Goal: Task Accomplishment & Management: Manage account settings

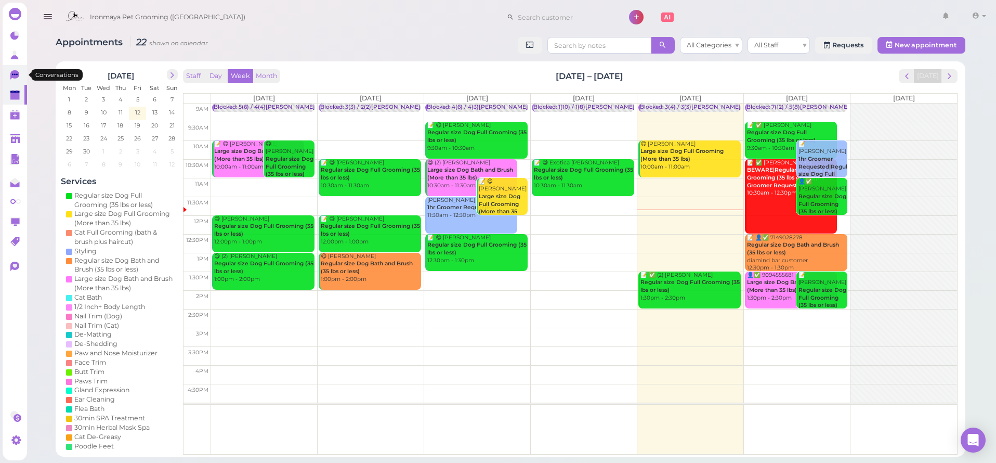
click at [16, 83] on link "0" at bounding box center [15, 75] width 24 height 20
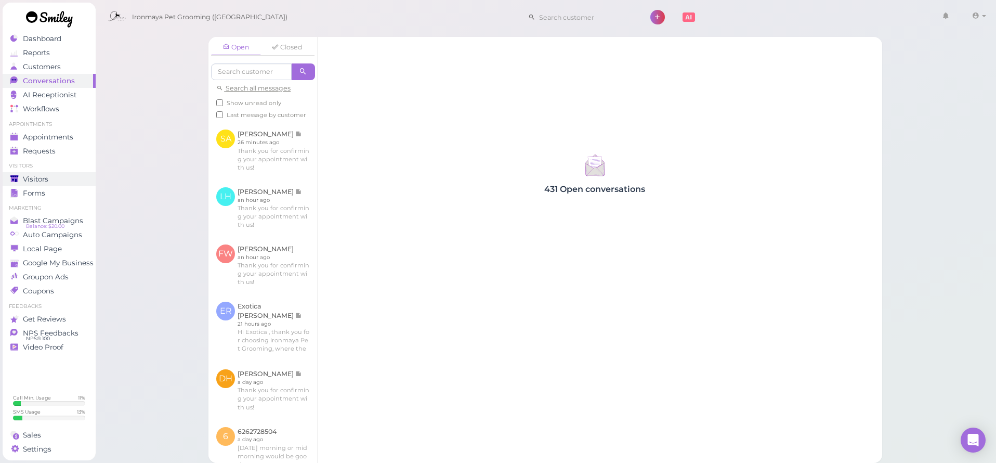
click at [45, 177] on span "Visitors" at bounding box center [35, 179] width 25 height 9
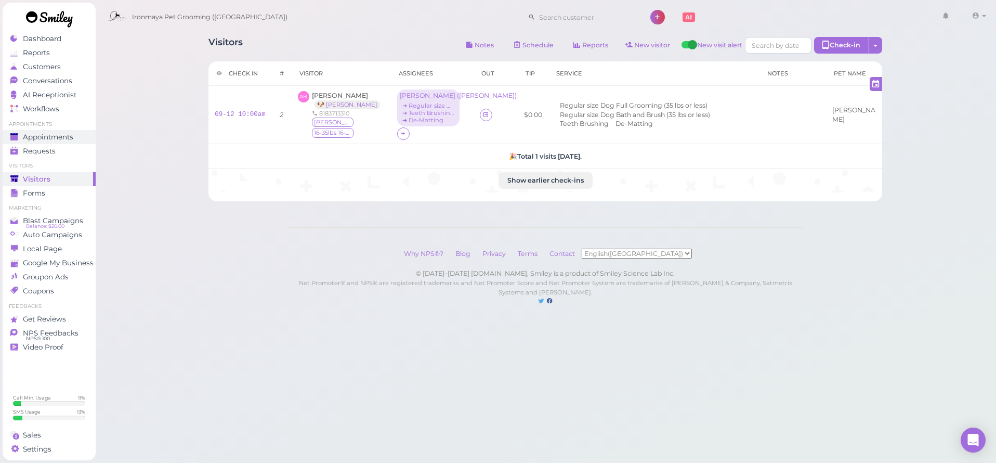
click at [56, 130] on link "Appointments" at bounding box center [49, 137] width 93 height 14
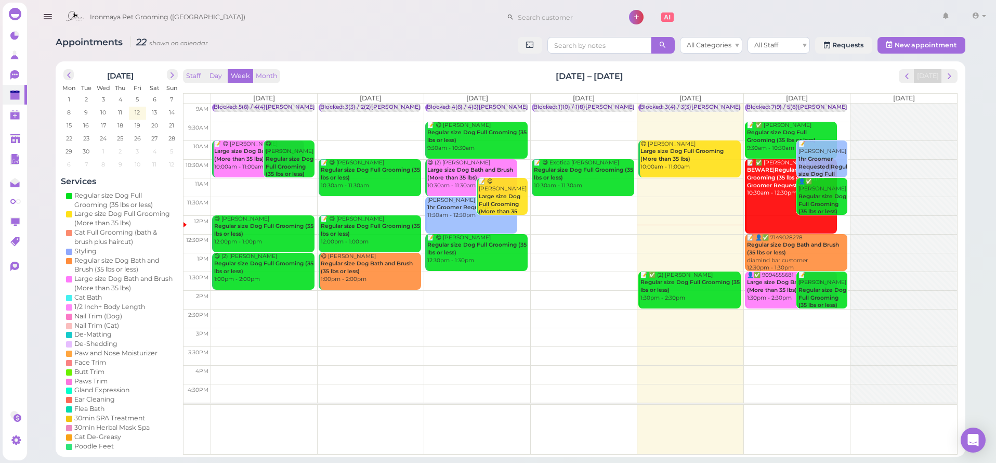
click at [193, 229] on td "12pm" at bounding box center [198, 221] width 28 height 19
click at [850, 255] on td at bounding box center [584, 262] width 746 height 19
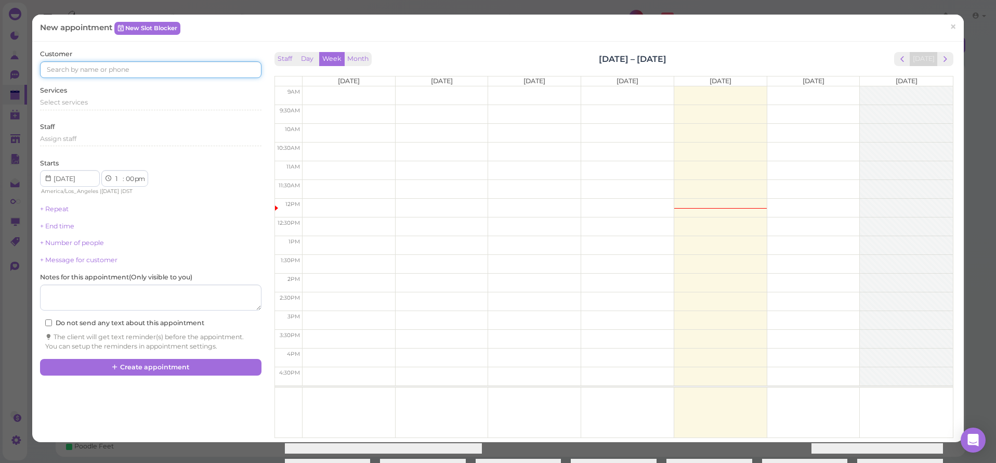
click at [98, 69] on input at bounding box center [150, 69] width 221 height 17
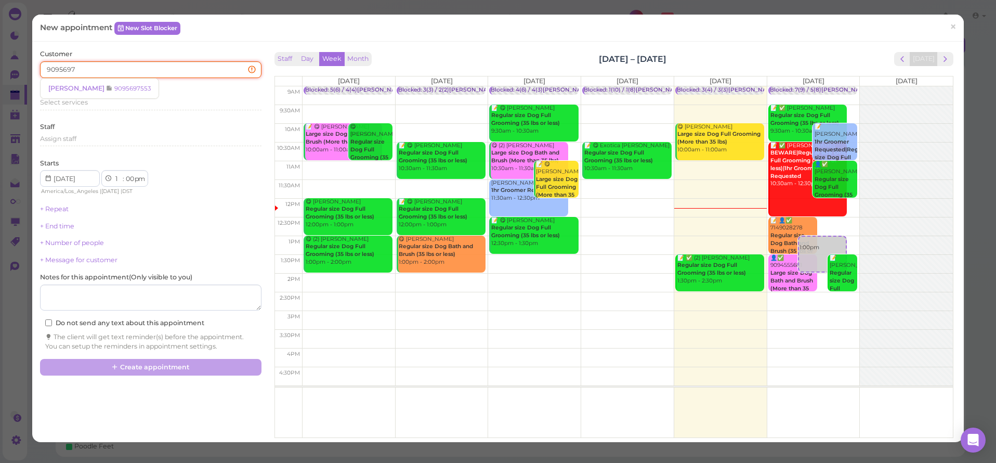
type input "90956975"
click at [59, 88] on span "[PERSON_NAME]" at bounding box center [77, 88] width 58 height 8
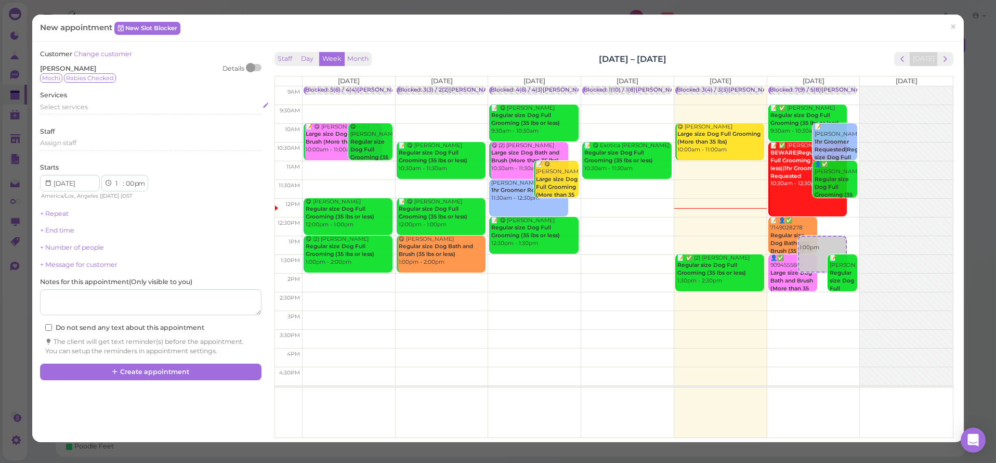
click at [72, 103] on span "Select services" at bounding box center [64, 107] width 48 height 8
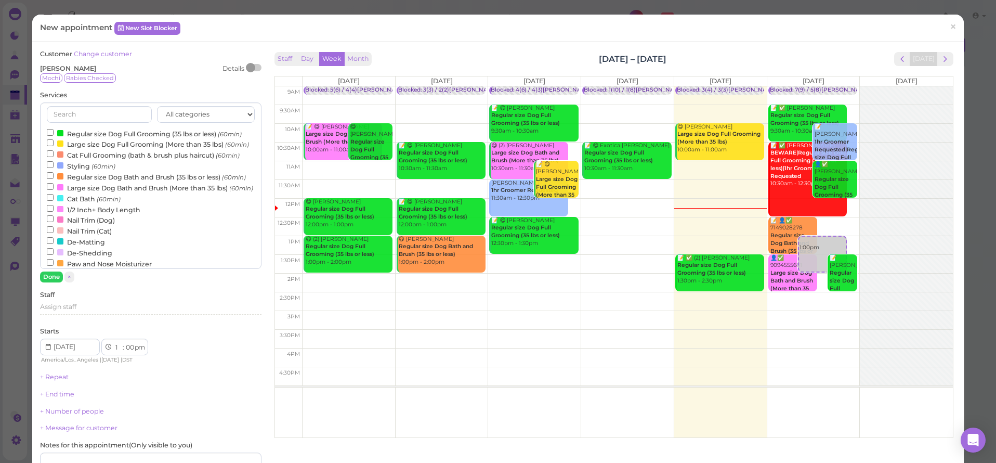
click at [85, 128] on label "Regular size Dog Full Grooming (35 lbs or less) (60min)" at bounding box center [144, 133] width 195 height 11
click at [54, 129] on input "Regular size Dog Full Grooming (35 lbs or less) (60min)" at bounding box center [50, 132] width 7 height 7
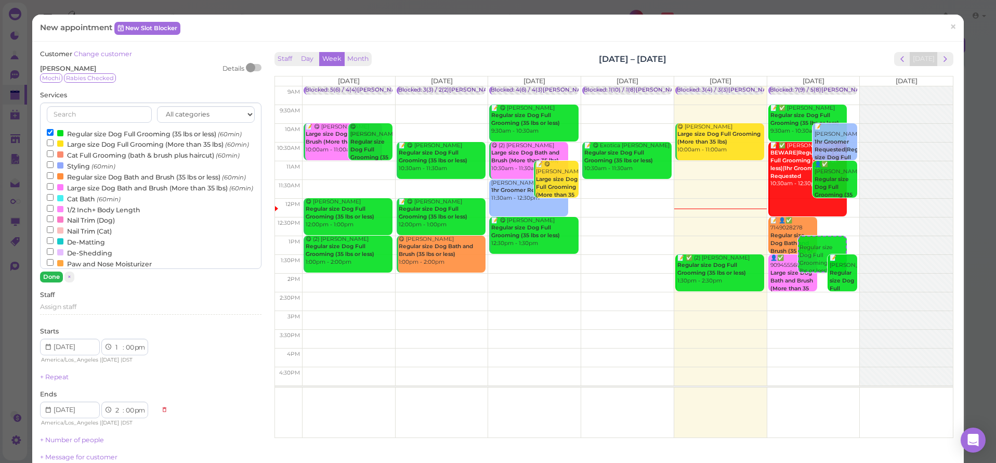
click at [43, 277] on button "Done" at bounding box center [51, 276] width 23 height 11
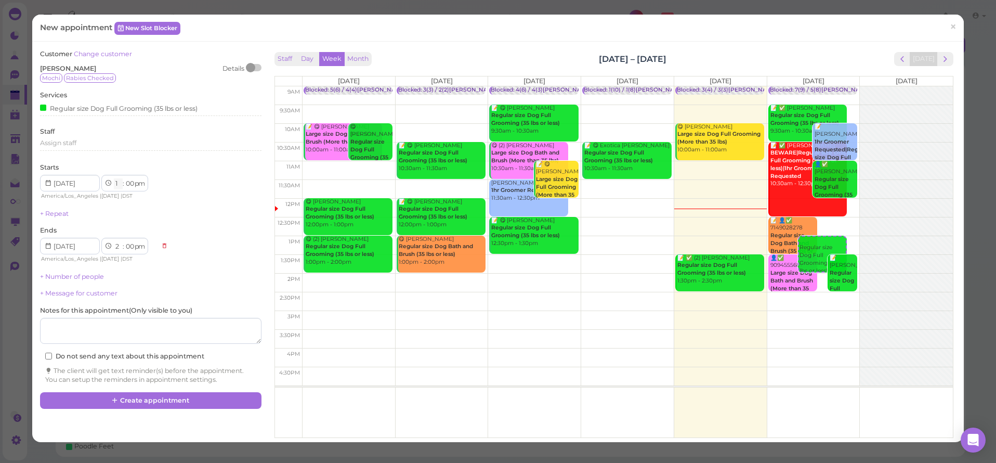
select select "2"
select select "3"
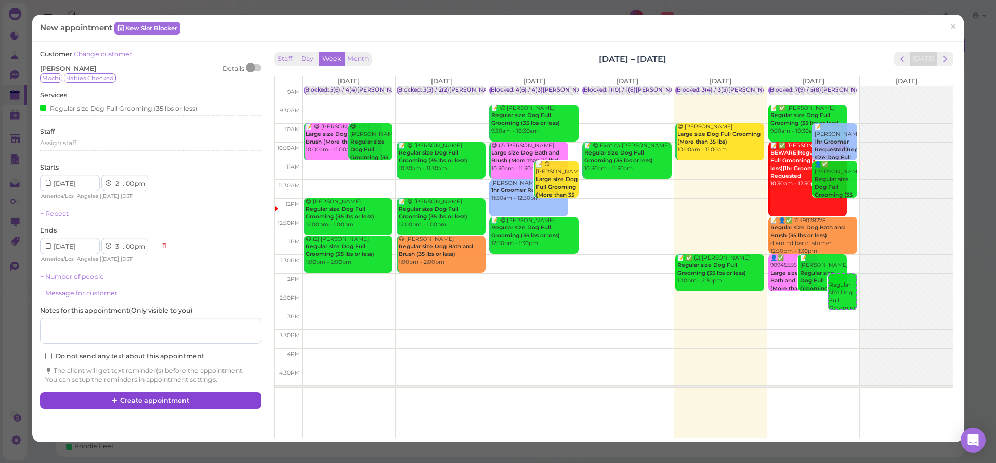
click at [135, 399] on button "Create appointment" at bounding box center [150, 400] width 221 height 17
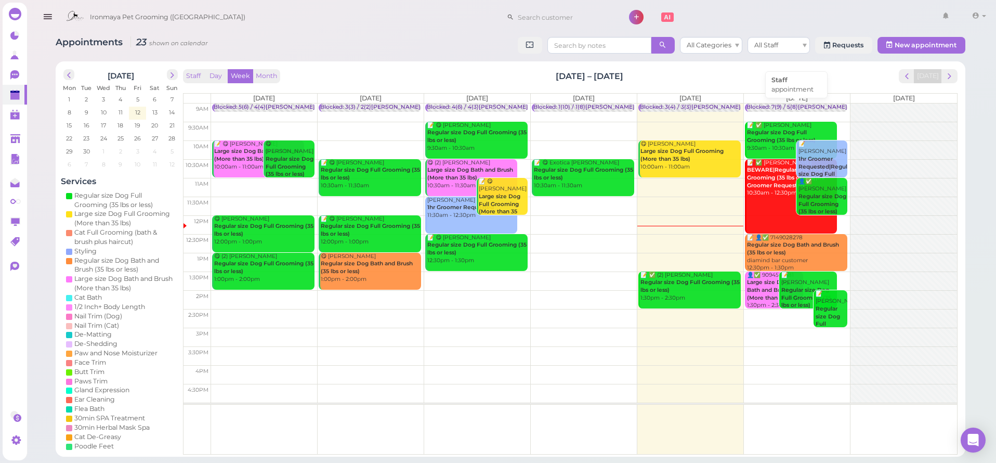
click at [791, 107] on div "Blocked: 7(9) / 5(8)[PERSON_NAME] • appointment" at bounding box center [817, 107] width 141 height 8
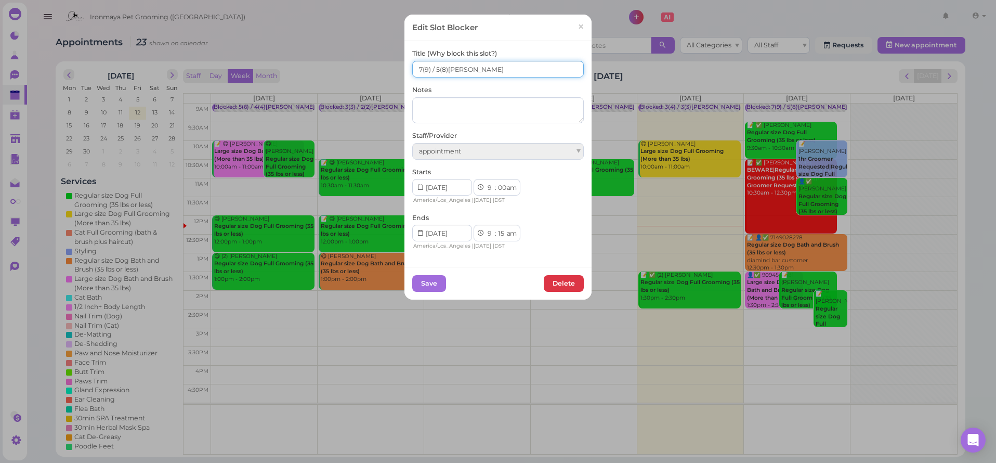
click at [434, 70] on input "7(9) / 5(8)[PERSON_NAME]" at bounding box center [498, 69] width 172 height 17
click at [412, 72] on input "7(9) / 6(8)[PERSON_NAME]" at bounding box center [498, 69] width 172 height 17
click at [412, 71] on input "7(9) / 6(8)[PERSON_NAME]" at bounding box center [498, 69] width 172 height 17
type input "8(9) / 6(8)[PERSON_NAME]"
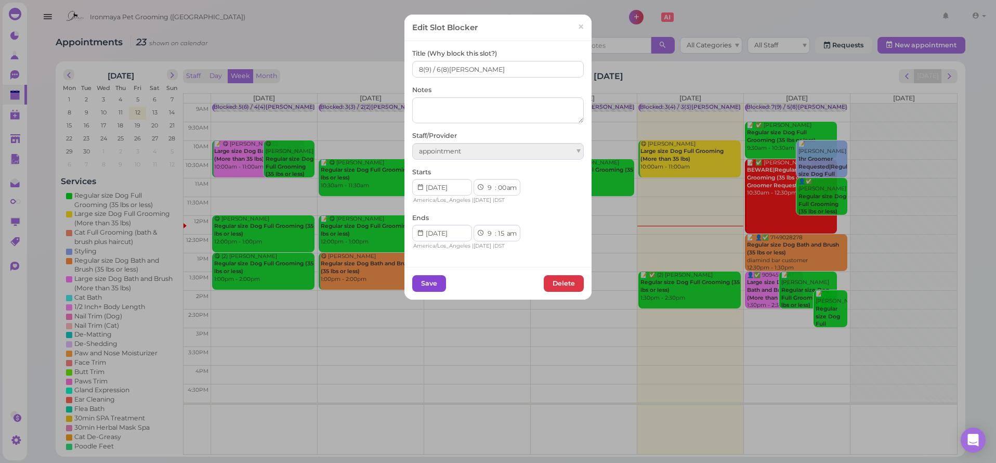
click at [429, 284] on button "Save" at bounding box center [429, 283] width 34 height 17
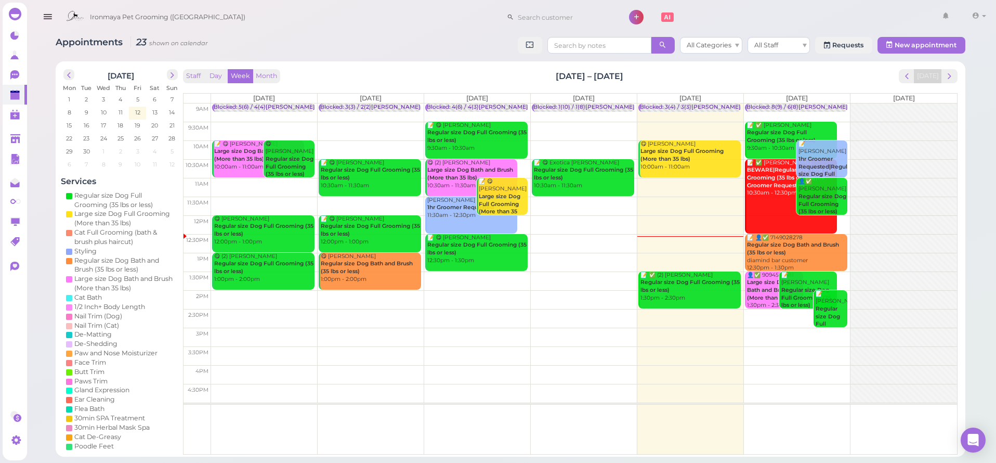
click at [849, 257] on td at bounding box center [584, 262] width 746 height 19
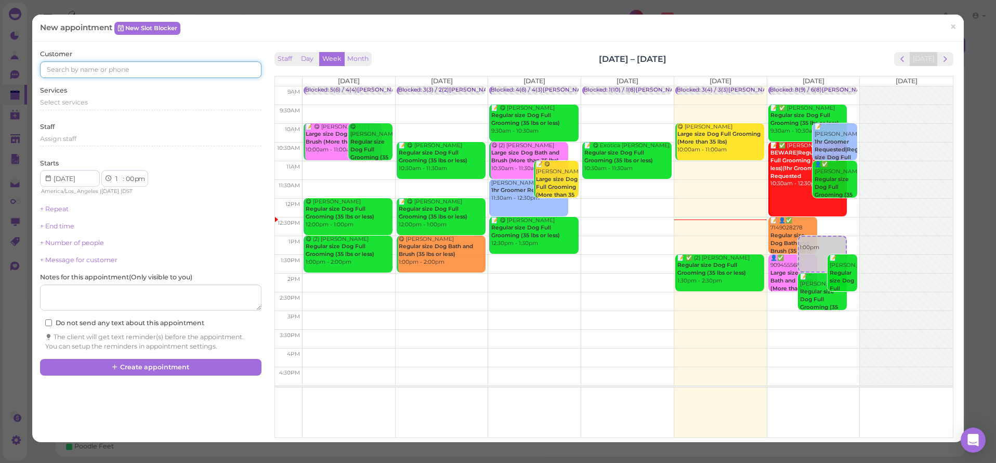
click at [102, 66] on input at bounding box center [150, 69] width 221 height 17
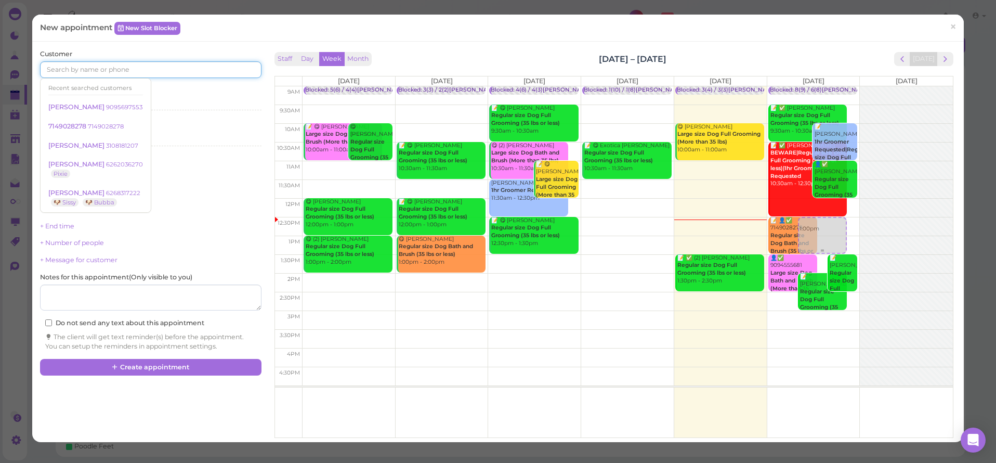
drag, startPoint x: 825, startPoint y: 249, endPoint x: 830, endPoint y: 232, distance: 17.4
click at [830, 86] on div "1:00pm Blocked: 8(9) / 6(8)[PERSON_NAME] • appointment 📝 ✅ [PERSON_NAME] Regula…" at bounding box center [813, 86] width 93 height 0
select select "12"
select select "30"
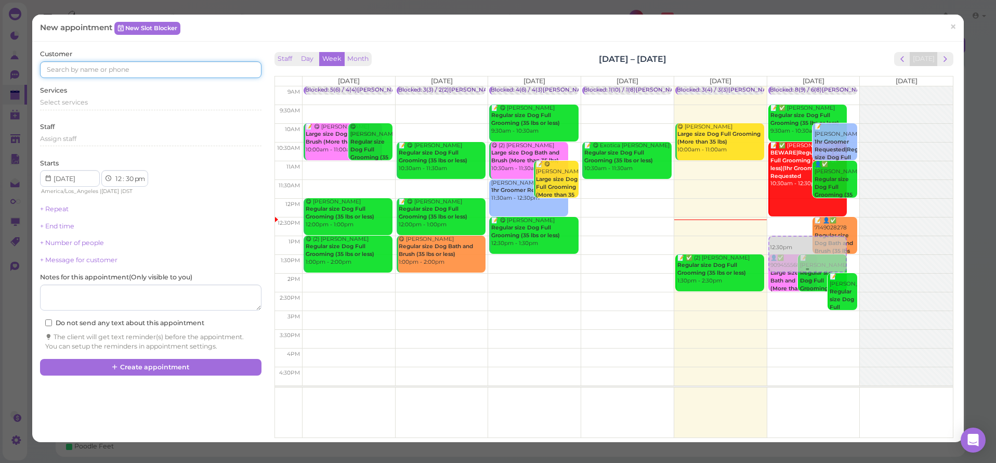
drag, startPoint x: 778, startPoint y: 239, endPoint x: 779, endPoint y: 254, distance: 15.1
click at [779, 86] on div "12:30pm Blocked: 8(9) / 6(8)[PERSON_NAME] • appointment 📝 ✅ [PERSON_NAME] Regul…" at bounding box center [813, 86] width 93 height 0
select select "1"
select select "00"
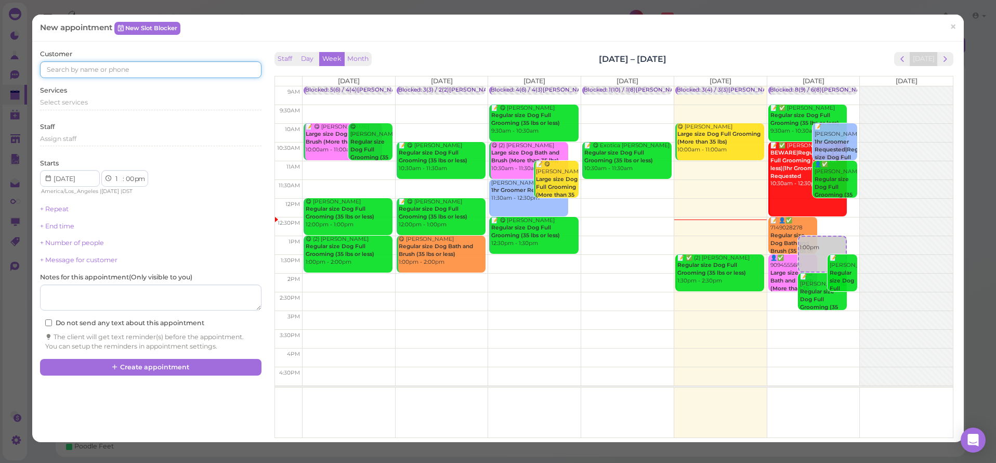
click at [97, 73] on input at bounding box center [150, 69] width 221 height 17
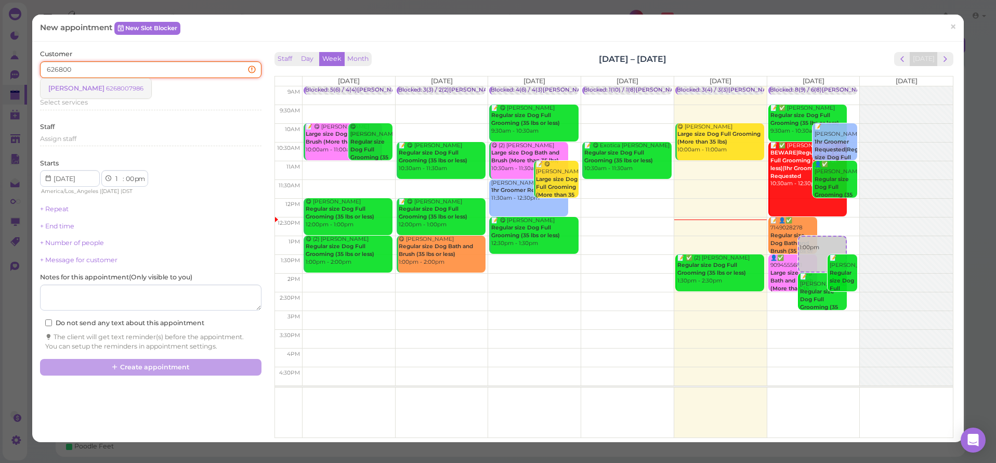
type input "626800"
click at [104, 94] on link "[PERSON_NAME] 6268007986" at bounding box center [96, 89] width 111 height 20
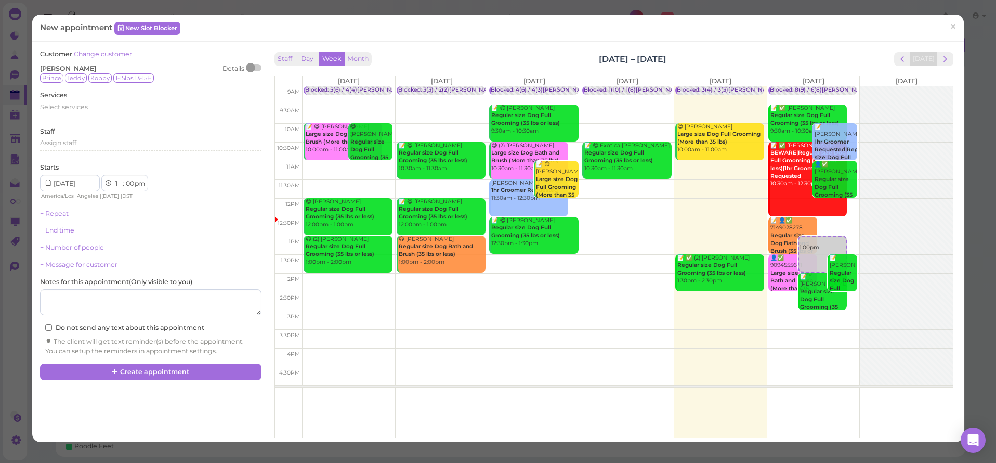
click at [63, 98] on div "Services Select services" at bounding box center [150, 104] width 221 height 29
click at [63, 103] on span "Select services" at bounding box center [64, 107] width 48 height 8
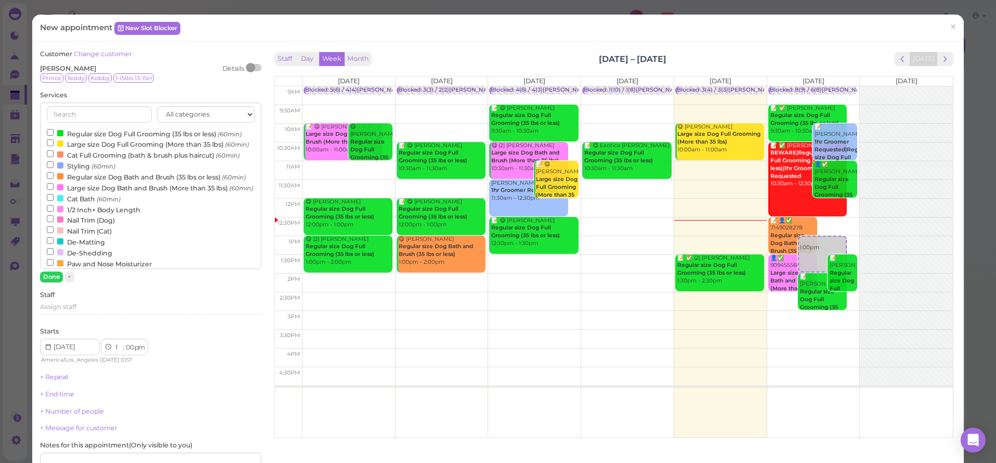
click at [72, 131] on label "Regular size Dog Full Grooming (35 lbs or less) (60min)" at bounding box center [144, 133] width 195 height 11
click at [54, 131] on input "Regular size Dog Full Grooming (35 lbs or less) (60min)" at bounding box center [50, 132] width 7 height 7
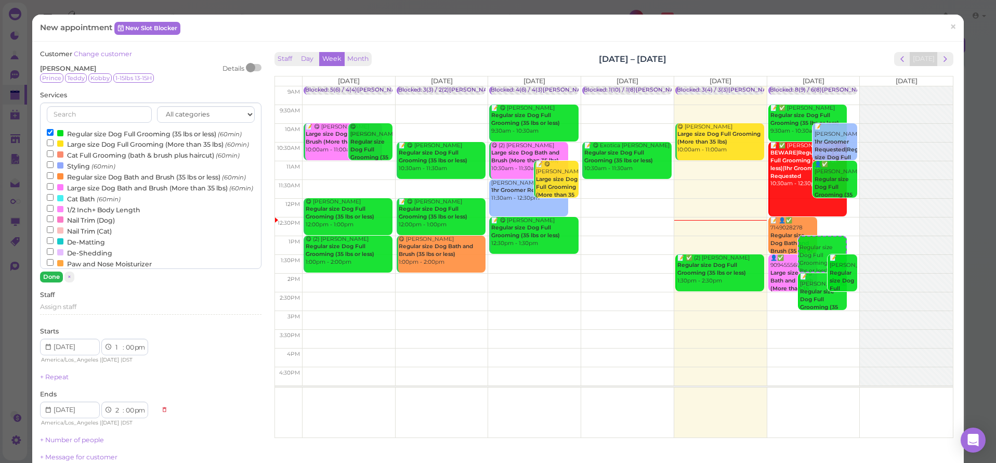
click at [48, 279] on button "Done" at bounding box center [51, 276] width 23 height 11
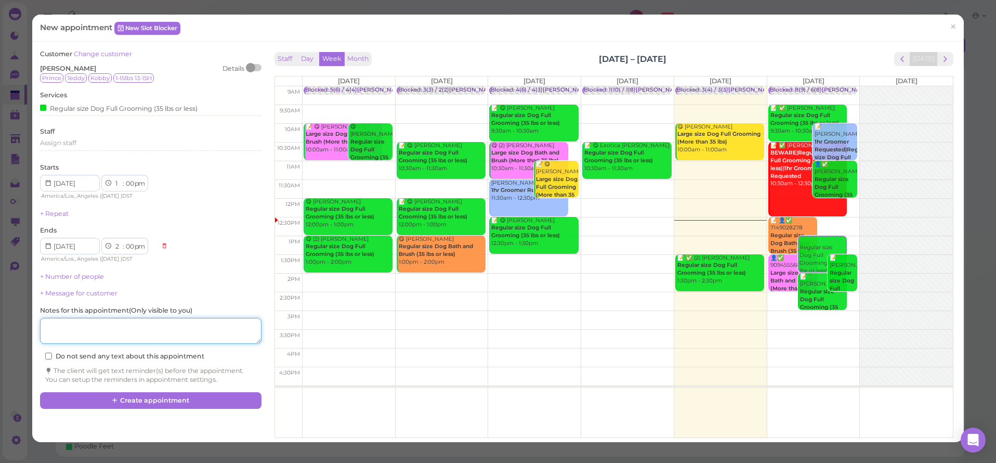
click at [54, 329] on textarea at bounding box center [150, 331] width 221 height 26
type textarea "winter"
click at [83, 111] on div "Regular size Dog Full Grooming (35 lbs or less)" at bounding box center [119, 107] width 158 height 11
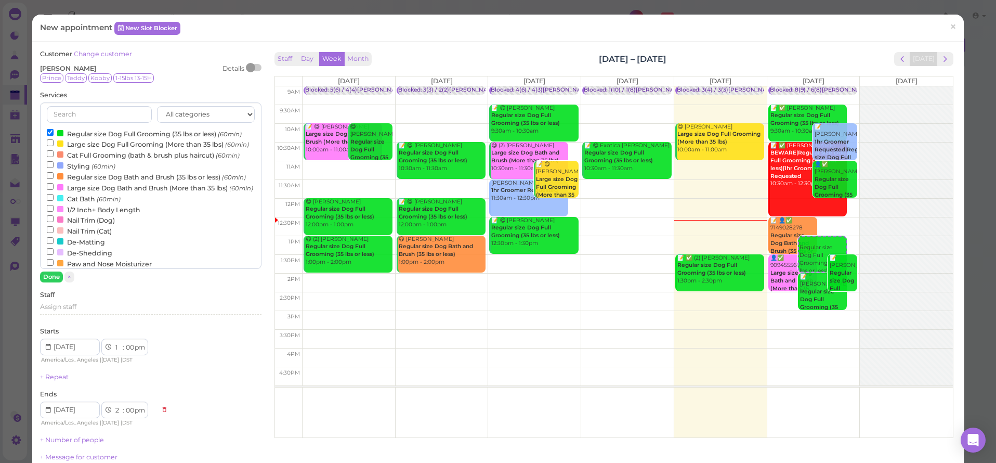
click at [76, 131] on label "Regular size Dog Full Grooming (35 lbs or less) (60min)" at bounding box center [144, 133] width 195 height 11
click at [54, 131] on input "Regular size Dog Full Grooming (35 lbs or less) (60min)" at bounding box center [50, 132] width 7 height 7
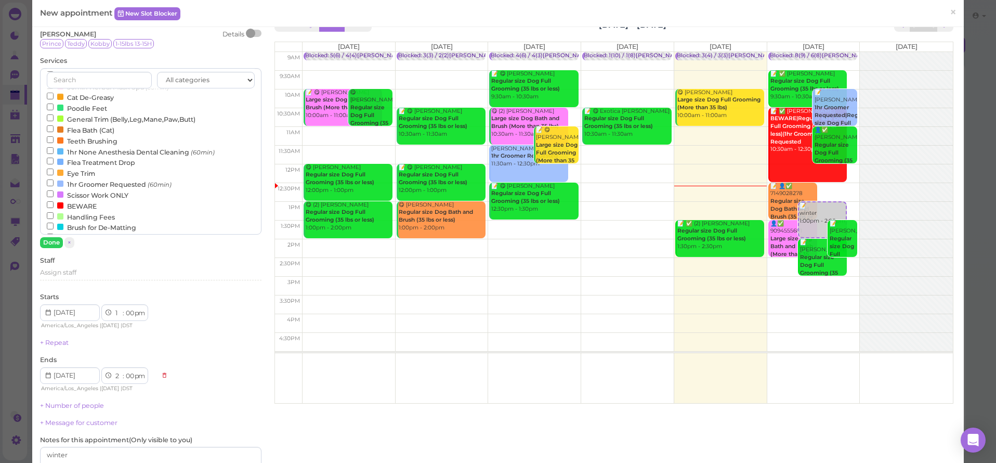
scroll to position [256, 0]
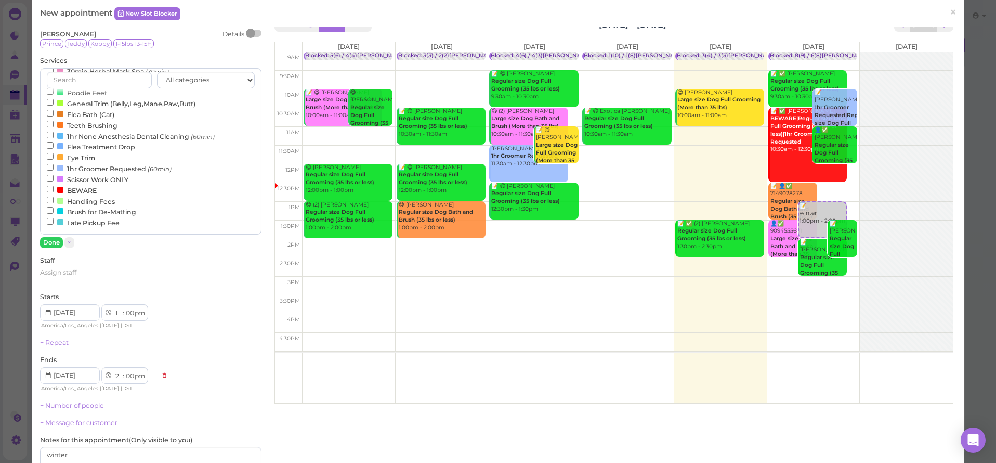
click at [90, 170] on label "1hr Groomer Requested (60min)" at bounding box center [109, 168] width 125 height 11
click at [54, 170] on input "1hr Groomer Requested (60min)" at bounding box center [50, 167] width 7 height 7
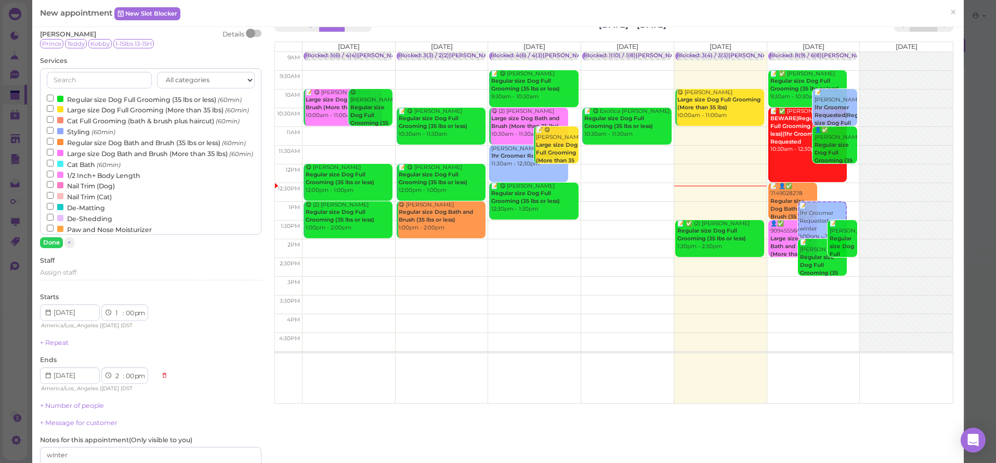
scroll to position [0, 0]
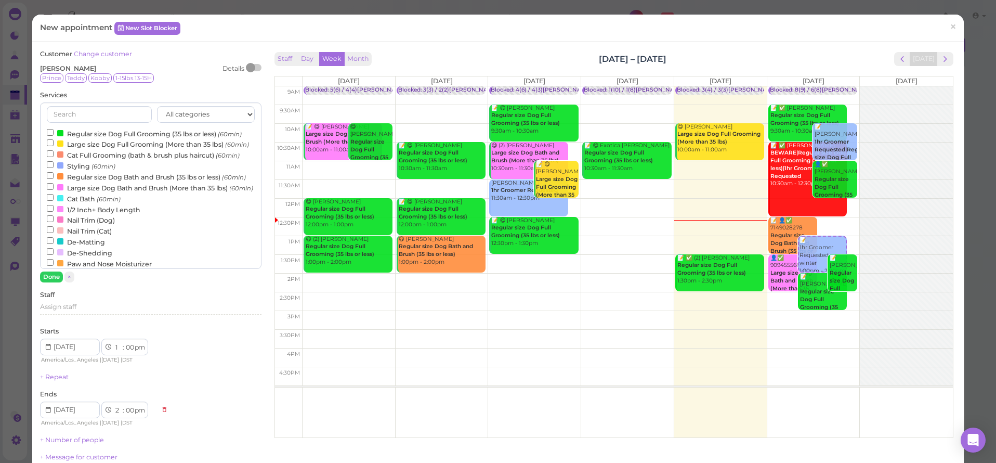
click at [84, 132] on label "Regular size Dog Full Grooming (35 lbs or less) (60min)" at bounding box center [144, 133] width 195 height 11
click at [54, 132] on input "Regular size Dog Full Grooming (35 lbs or less) (60min)" at bounding box center [50, 132] width 7 height 7
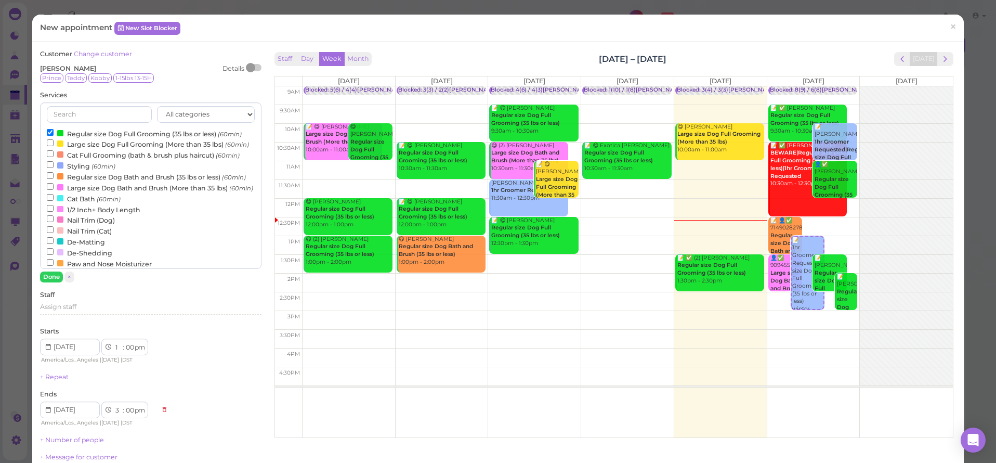
click at [43, 281] on div "Customer Change customer [PERSON_NAME] Details Prince [PERSON_NAME] 1-15lbs 13-…" at bounding box center [150, 298] width 221 height 499
click at [43, 278] on button "Done" at bounding box center [51, 276] width 23 height 11
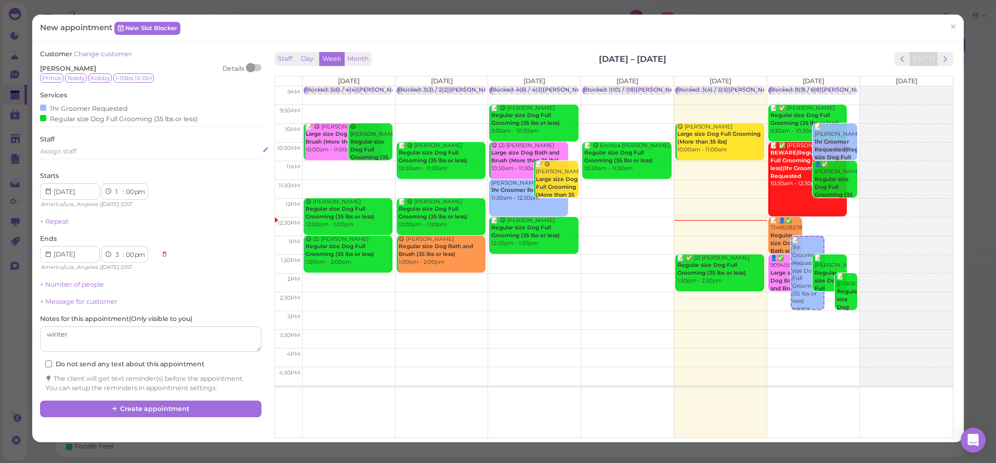
click at [58, 147] on span "Assign staff" at bounding box center [58, 151] width 36 height 8
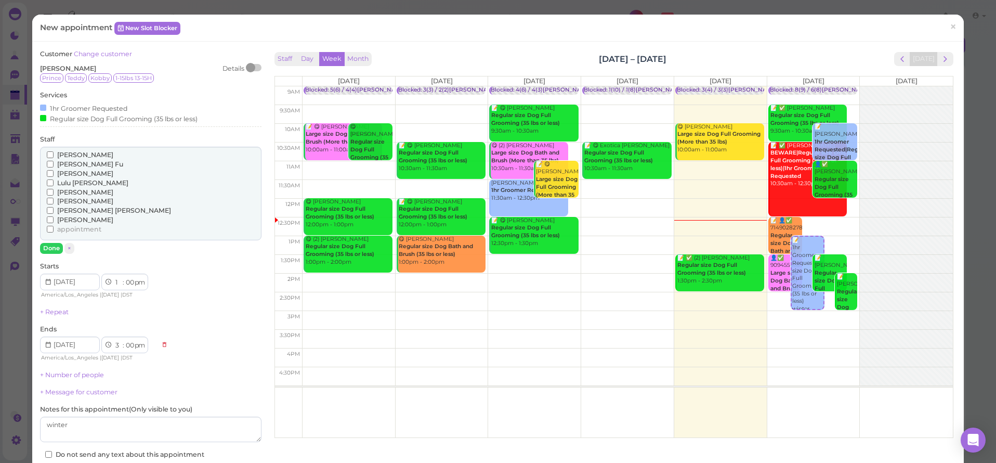
click at [65, 170] on span "[PERSON_NAME]" at bounding box center [85, 174] width 56 height 8
click at [54, 170] on input "[PERSON_NAME]" at bounding box center [50, 173] width 7 height 7
click at [49, 244] on button "Done" at bounding box center [51, 248] width 23 height 11
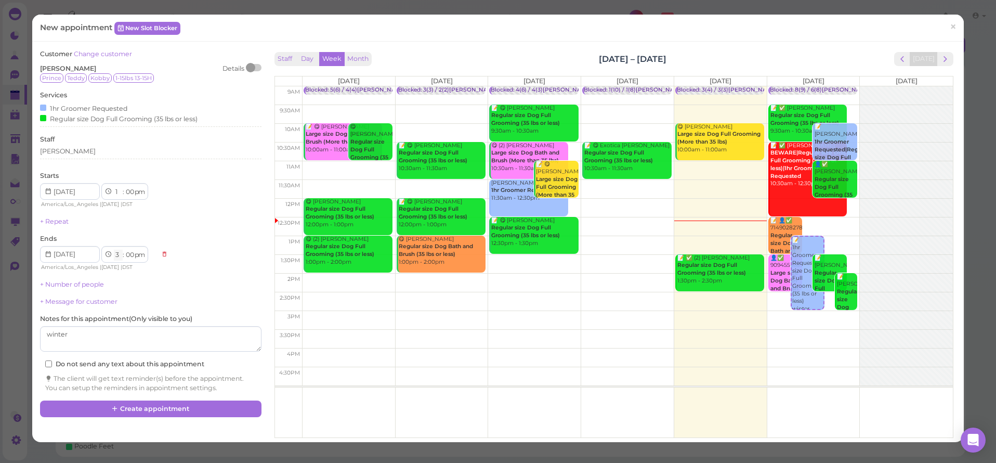
select select "2"
click at [142, 234] on div "Ends 1 2 3 4 5 6 7 8 9 10 11 12 : 00 05 10 15 20 25 30 35 40 45 50 55 am pm Ame…" at bounding box center [150, 253] width 221 height 38
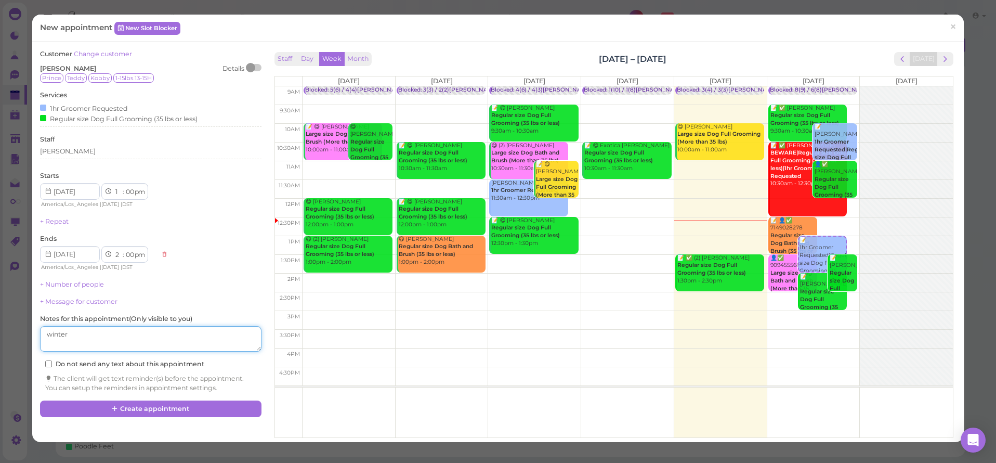
click at [134, 334] on textarea at bounding box center [150, 339] width 221 height 26
type textarea "winter , new dog"
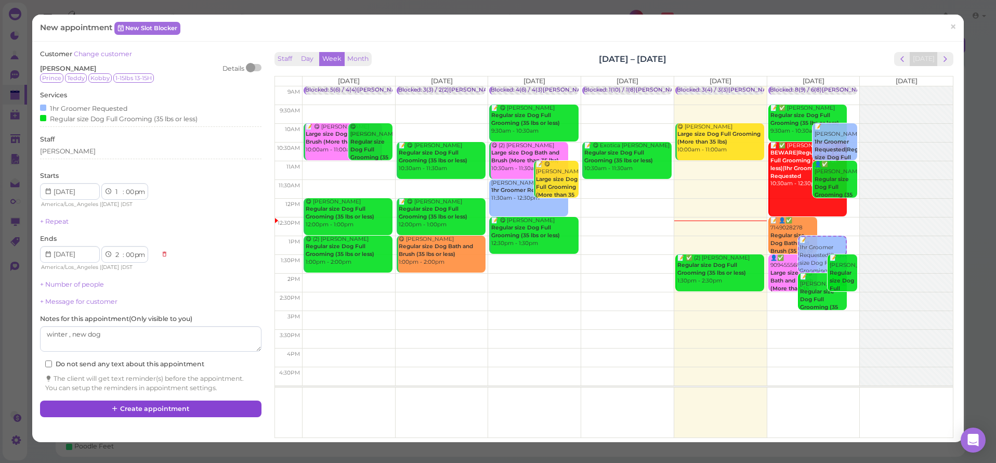
click at [154, 404] on button "Create appointment" at bounding box center [150, 408] width 221 height 17
select select "3"
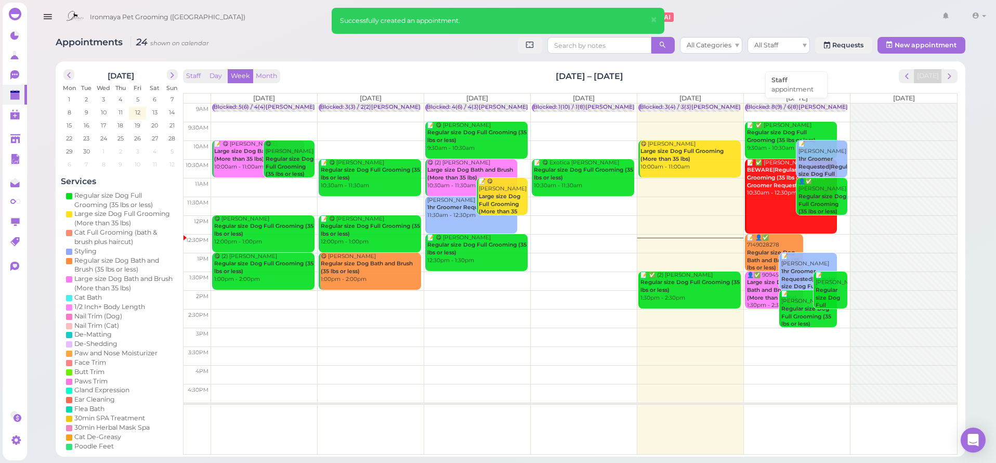
click at [806, 105] on div "Blocked: 8(9) / 6(8)[PERSON_NAME] • appointment" at bounding box center [818, 107] width 142 height 8
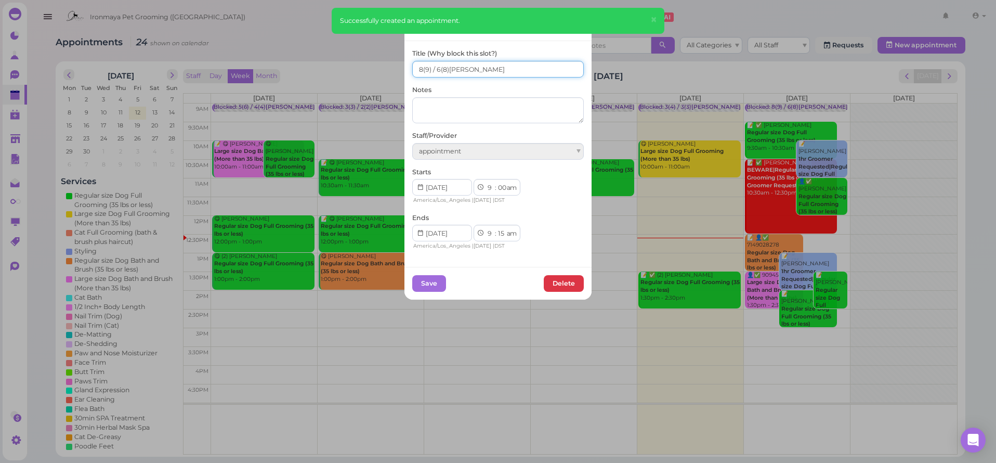
click at [412, 70] on input "8(9) / 6(8)[PERSON_NAME]" at bounding box center [498, 69] width 172 height 17
click at [436, 69] on input "9(9) / 6(8)[PERSON_NAME]" at bounding box center [498, 69] width 172 height 17
click at [435, 69] on input "9(9) / 6(8)[PERSON_NAME]" at bounding box center [498, 69] width 172 height 17
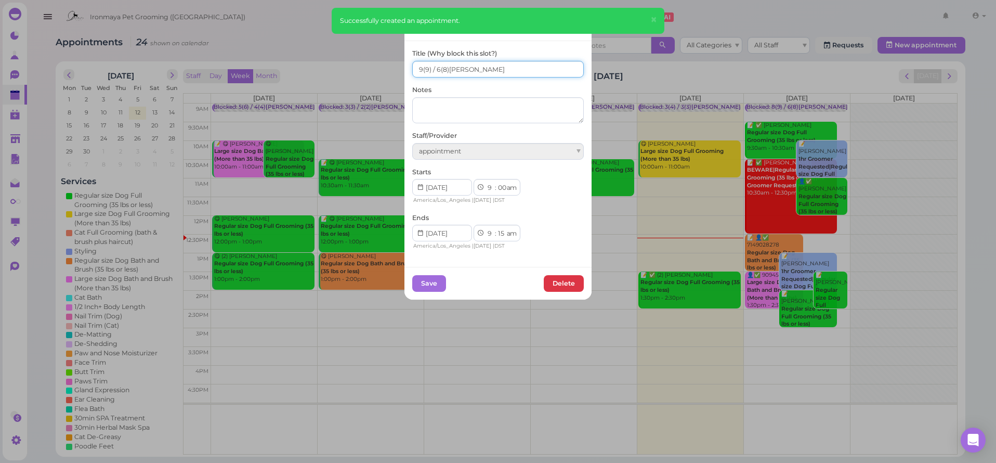
click at [435, 69] on input "9(9) / 6(8)[PERSON_NAME]" at bounding box center [498, 69] width 172 height 17
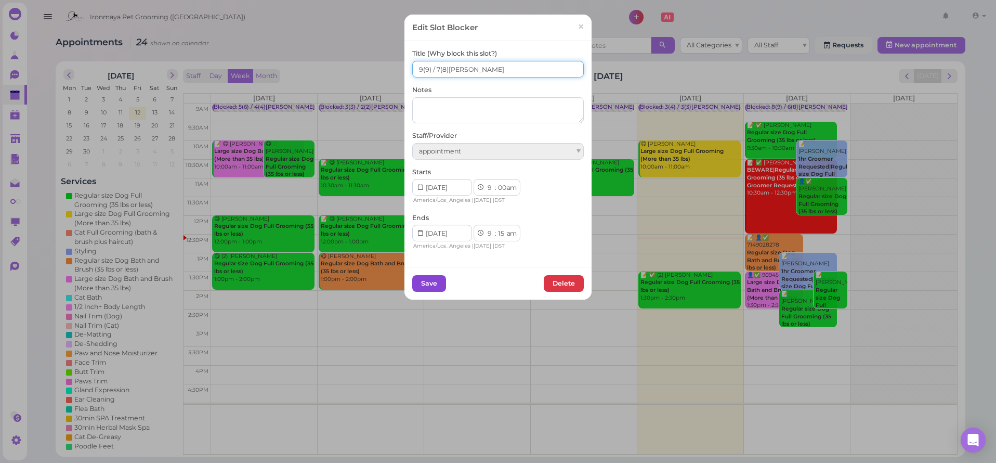
type input "9(9) / 7(8)[PERSON_NAME]"
click at [437, 278] on button "Save" at bounding box center [429, 283] width 34 height 17
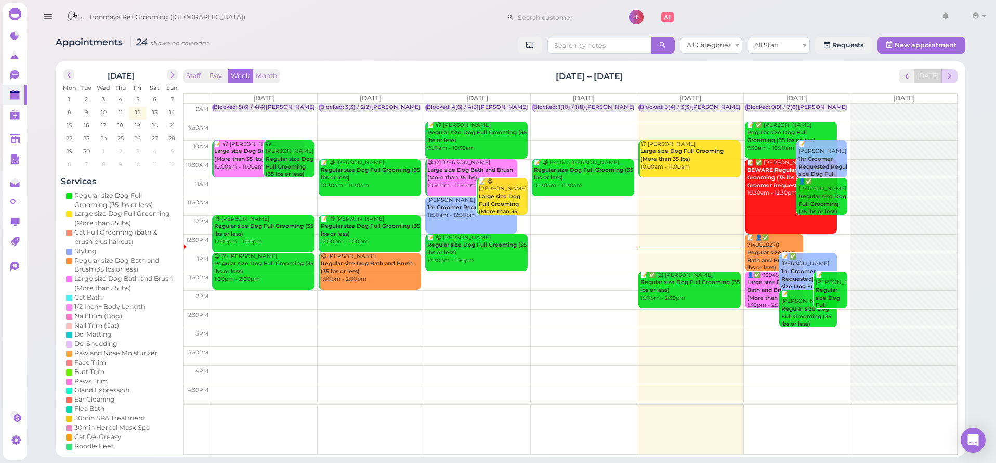
click at [954, 75] on span "next" at bounding box center [950, 76] width 10 height 10
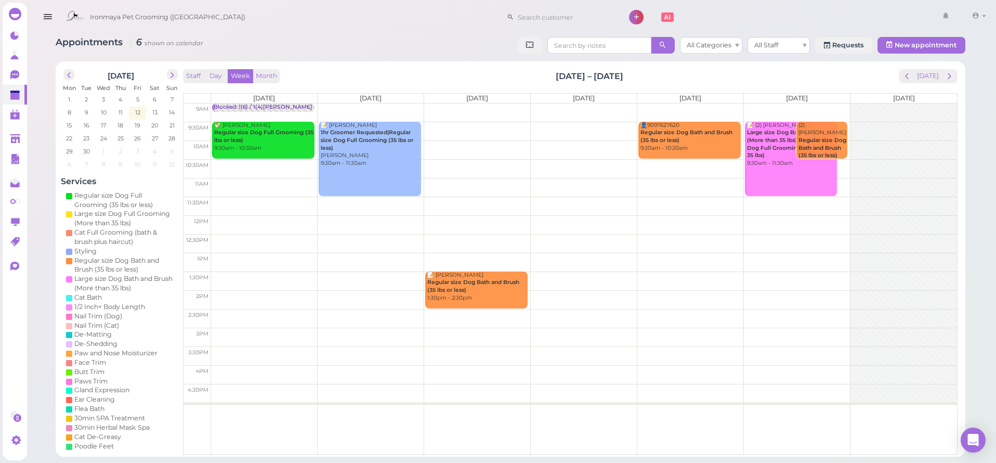
click at [316, 143] on td at bounding box center [584, 149] width 746 height 19
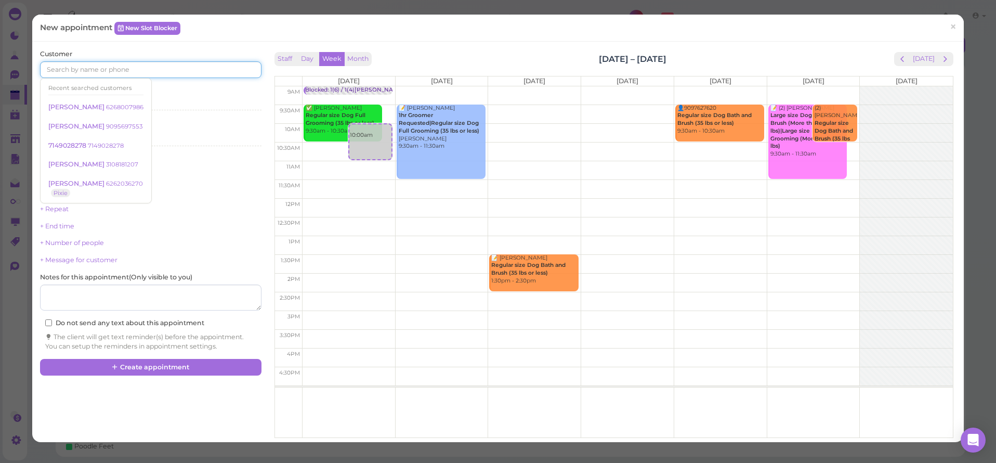
click at [77, 68] on input at bounding box center [150, 69] width 221 height 17
type input "9093780992"
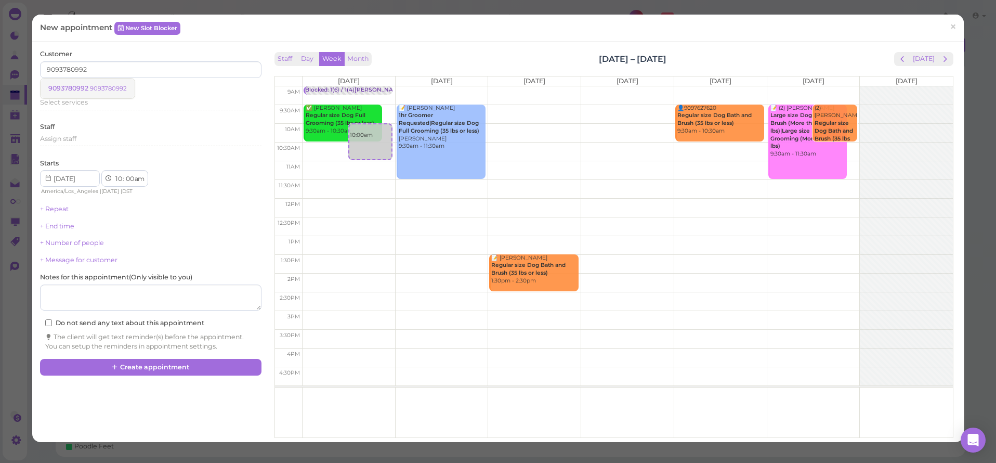
click at [97, 88] on small "9093780992" at bounding box center [108, 88] width 37 height 7
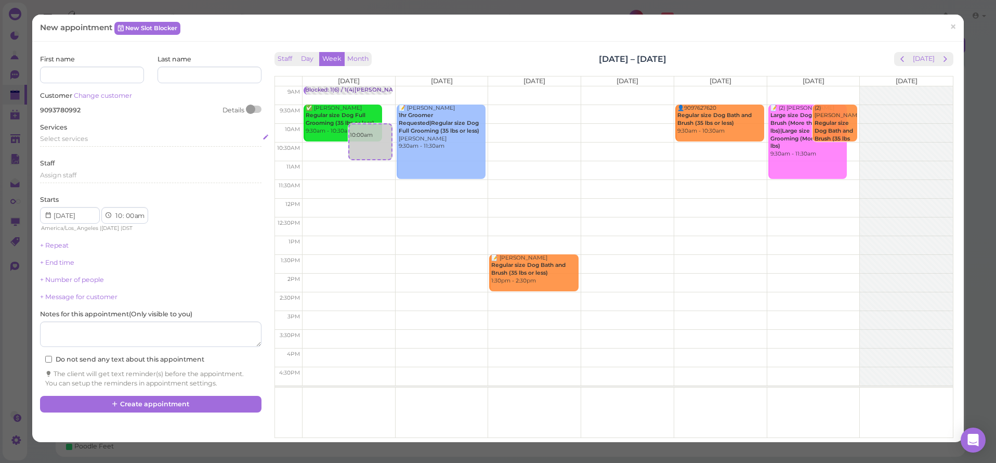
click at [69, 138] on span "Select services" at bounding box center [64, 139] width 48 height 8
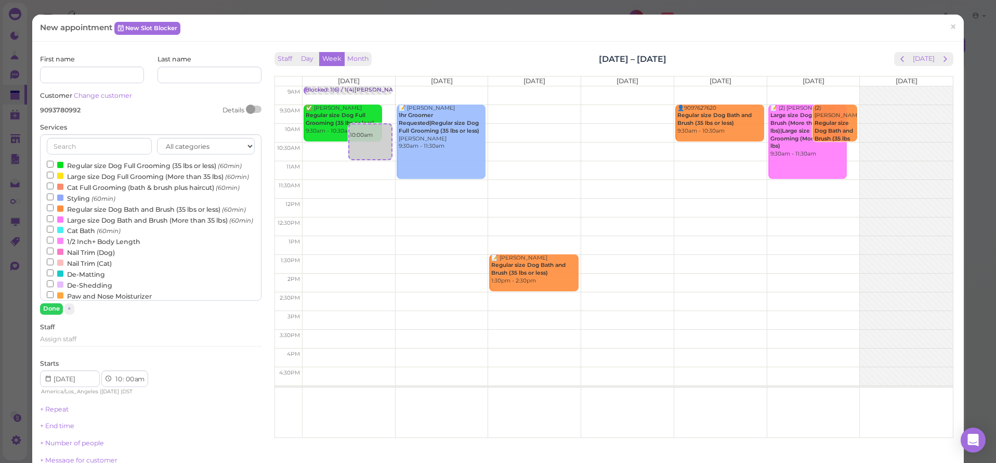
click at [66, 167] on label "Regular size Dog Full Grooming (35 lbs or less) (60min)" at bounding box center [144, 165] width 195 height 11
click at [54, 167] on input "Regular size Dog Full Grooming (35 lbs or less) (60min)" at bounding box center [50, 164] width 7 height 7
click at [51, 316] on div "First name Last name Customer Change customer 9093780992 Details Services All c…" at bounding box center [150, 317] width 221 height 525
click at [51, 307] on button "Done" at bounding box center [51, 308] width 23 height 11
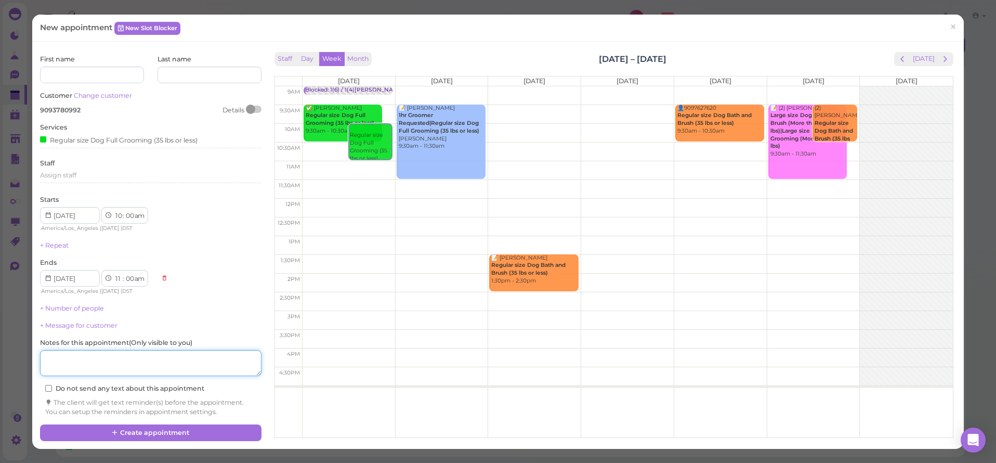
click at [75, 358] on textarea at bounding box center [150, 363] width 221 height 26
type textarea "mini schnauzer , bad for grooming puppy"
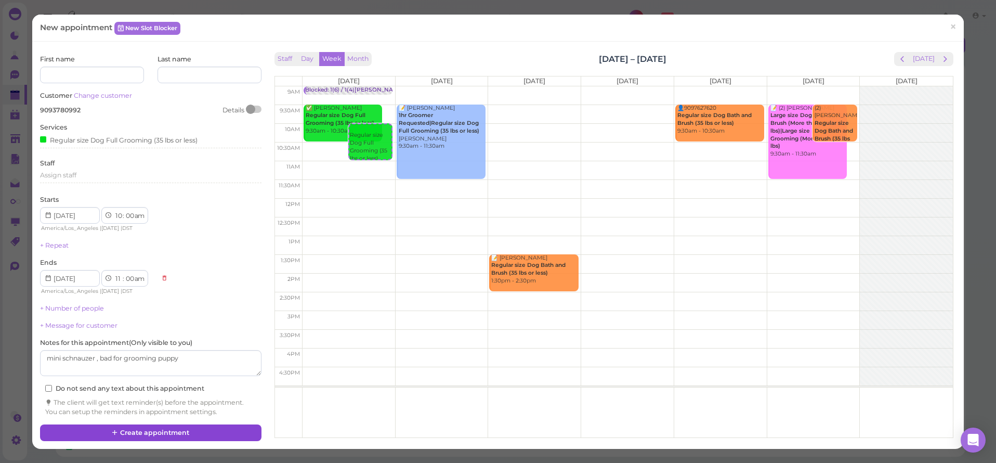
click at [135, 424] on button "Create appointment" at bounding box center [150, 432] width 221 height 17
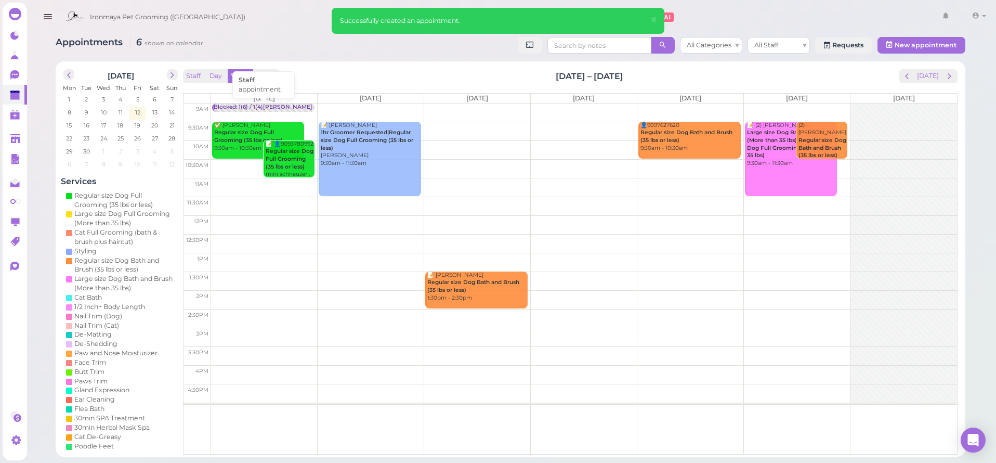
click at [258, 107] on div "Blocked: 1(6) / 1(4)[PERSON_NAME] • appointment" at bounding box center [283, 107] width 139 height 8
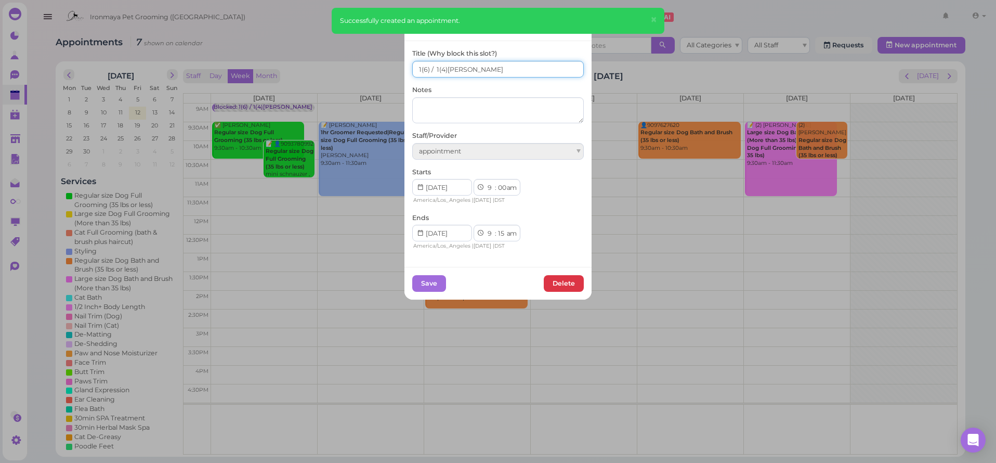
click at [434, 68] on input "1(6) / 1(4)[PERSON_NAME]" at bounding box center [498, 69] width 172 height 17
click at [416, 69] on input "1(6) / 2(4)[PERSON_NAME]" at bounding box center [498, 69] width 172 height 17
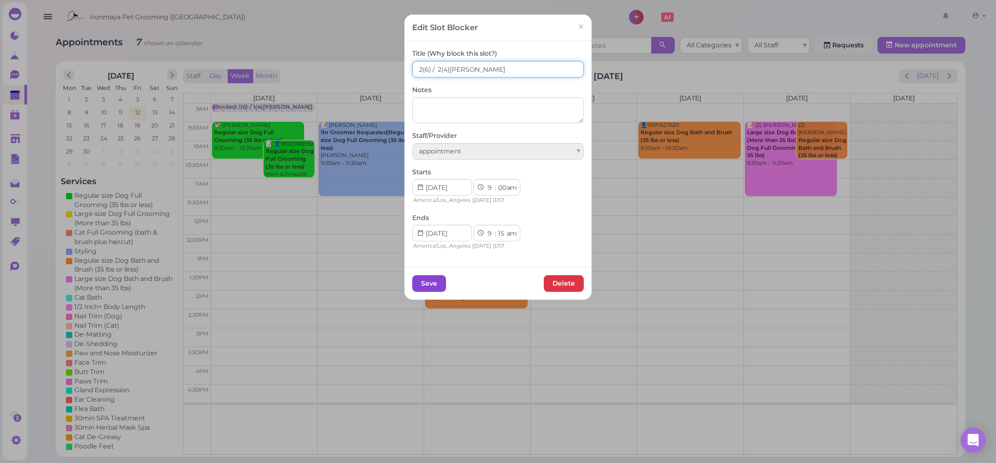
type input "2(6) / 2(4)[PERSON_NAME]"
click at [438, 283] on button "Save" at bounding box center [429, 283] width 34 height 17
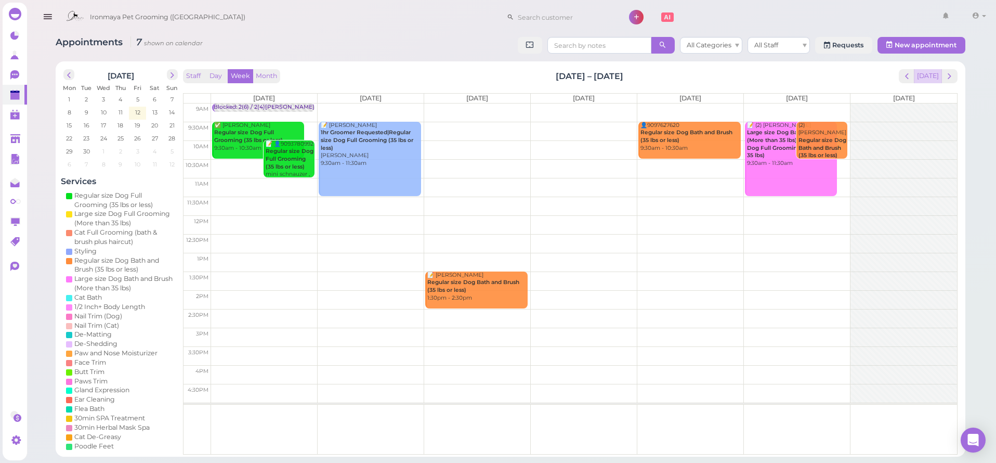
click at [920, 79] on button "[DATE]" at bounding box center [928, 76] width 28 height 14
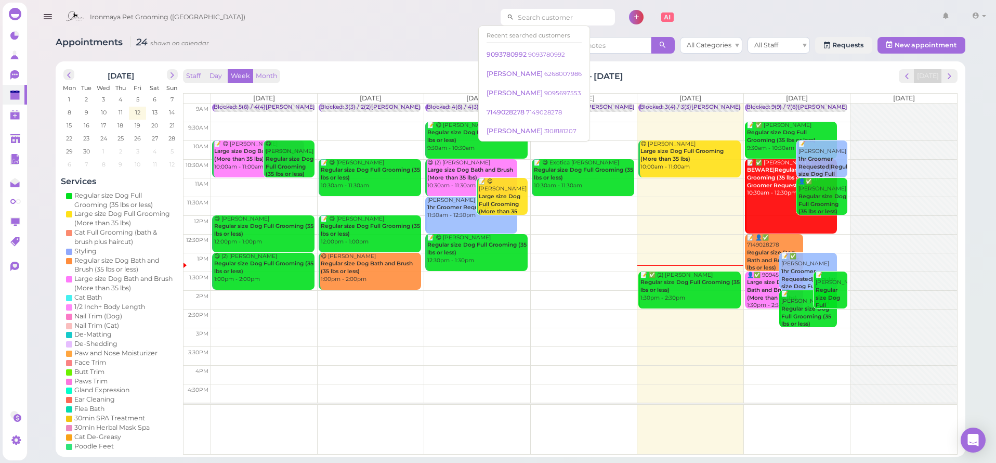
click at [549, 17] on input at bounding box center [564, 17] width 101 height 17
drag, startPoint x: 538, startPoint y: 21, endPoint x: 532, endPoint y: 20, distance: 5.7
click at [532, 20] on input "62669159" at bounding box center [564, 17] width 101 height 17
drag, startPoint x: 532, startPoint y: 20, endPoint x: 439, endPoint y: 14, distance: 93.3
click at [439, 14] on div "Ironmaya Pet Grooming ([GEOGRAPHIC_DATA]) 62669159 1 Account" at bounding box center [525, 18] width 929 height 30
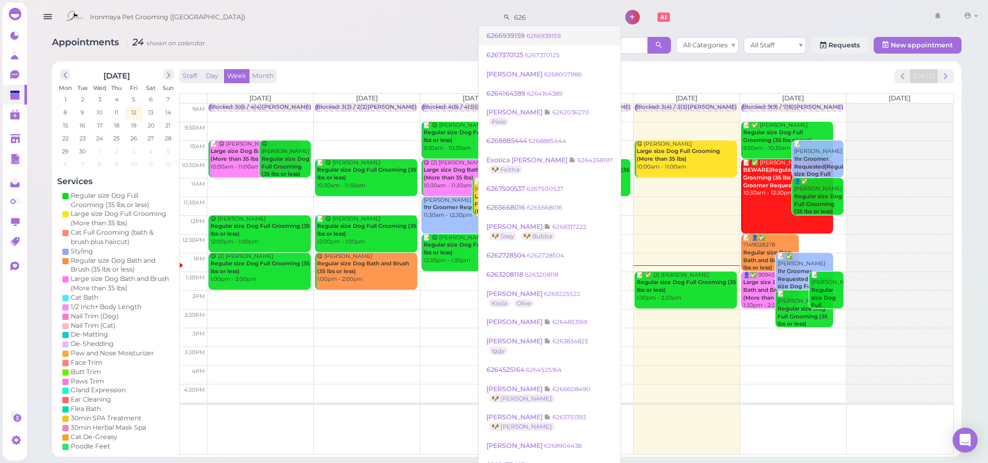
type input "626"
click at [493, 32] on span "6266939159" at bounding box center [507, 36] width 40 height 8
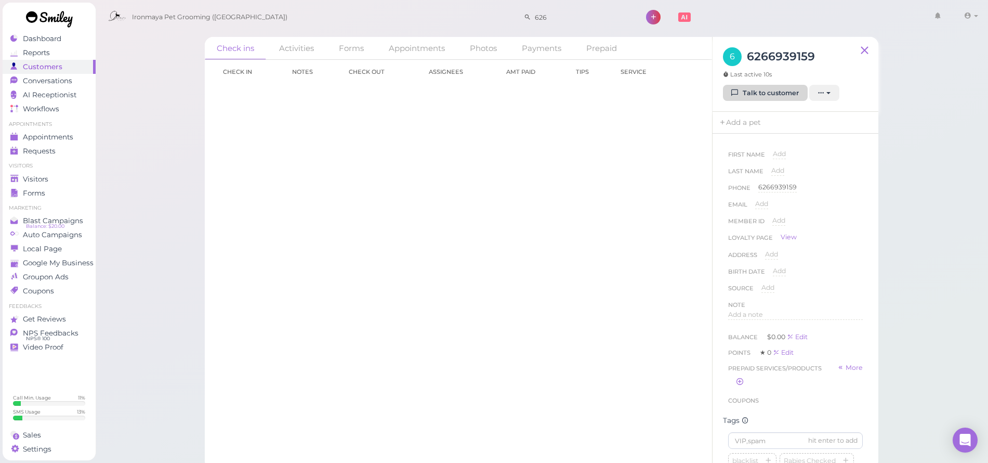
click at [793, 100] on link "Talk to customer" at bounding box center [765, 93] width 85 height 17
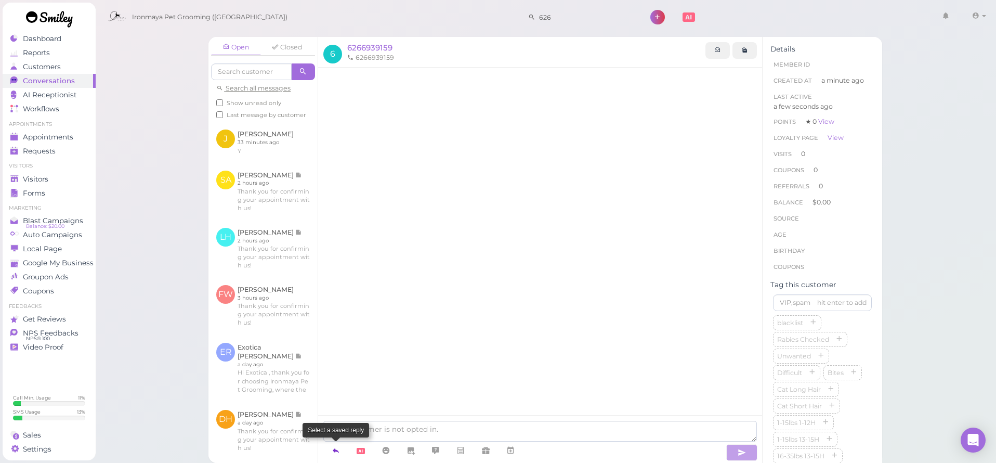
click at [332, 445] on icon at bounding box center [336, 450] width 8 height 10
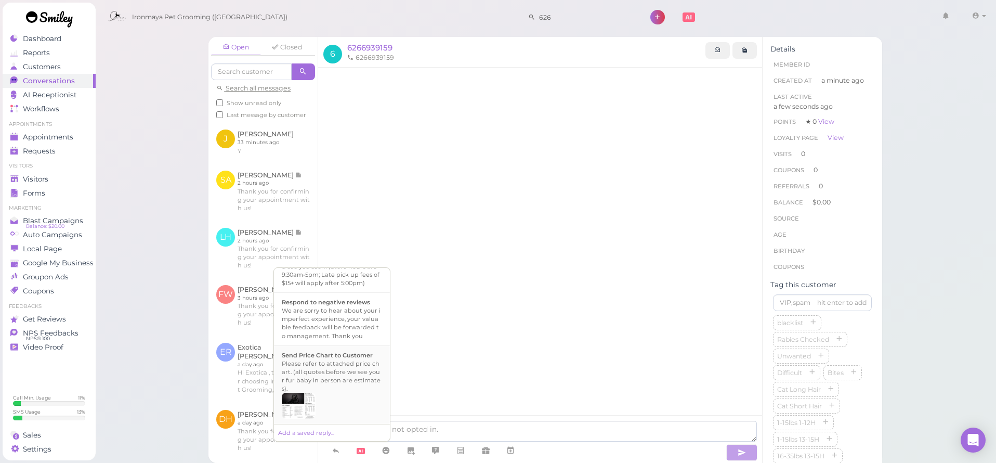
scroll to position [392, 0]
click at [358, 380] on div "Please refer to attached price chart. (all quotes before we see your fur baby i…" at bounding box center [332, 375] width 100 height 33
type textarea "Please refer to attached price chart. (all quotes before we see your fur baby i…"
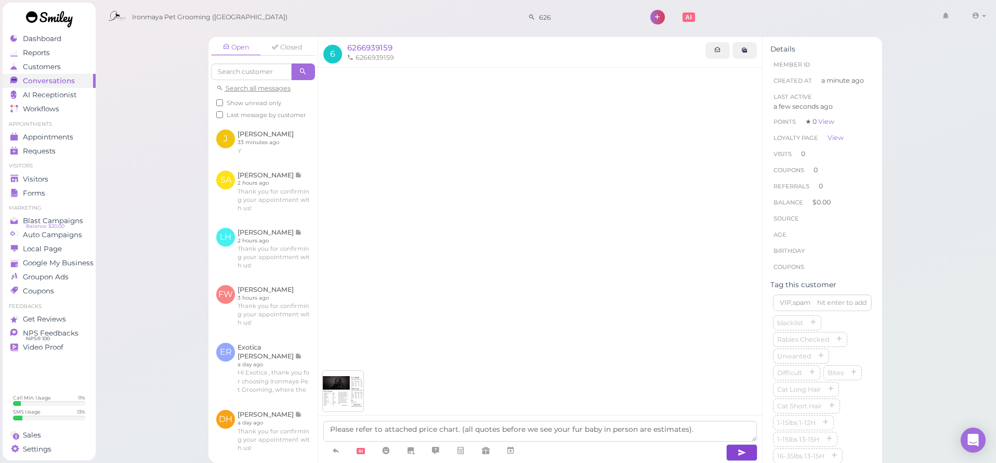
click at [739, 454] on icon "button" at bounding box center [742, 452] width 8 height 10
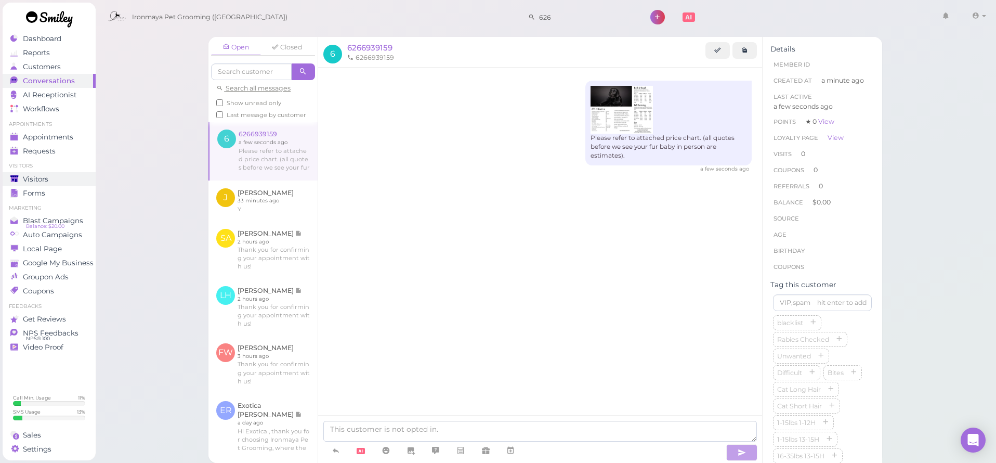
click at [25, 180] on span "Visitors" at bounding box center [35, 179] width 25 height 9
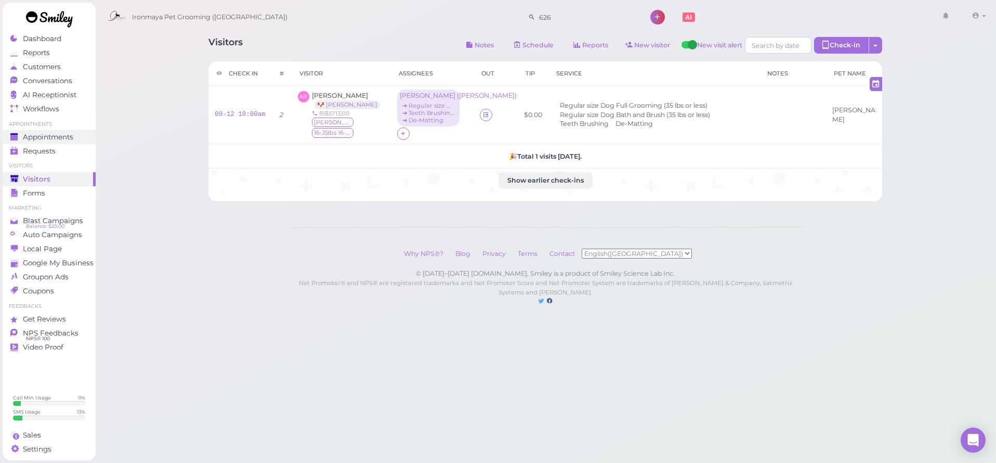
click at [70, 137] on span "Appointments" at bounding box center [48, 137] width 50 height 9
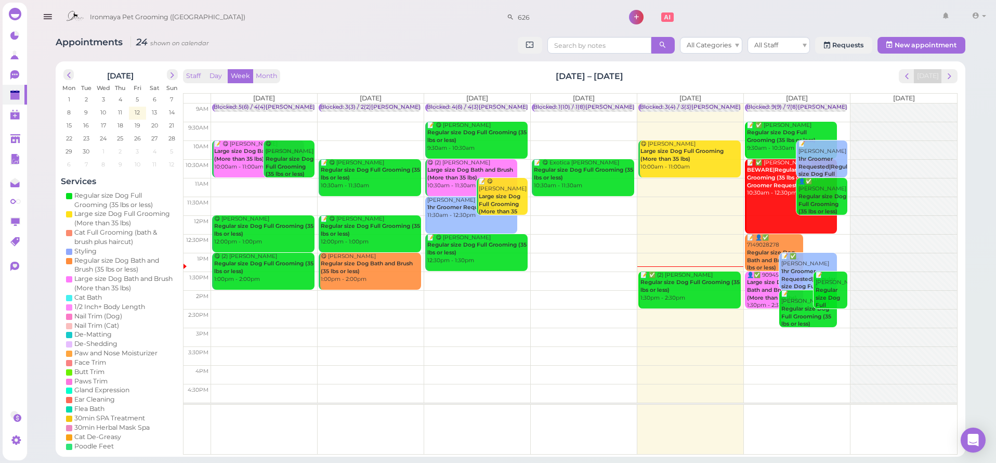
click at [688, 299] on link "📝 ✅ (2) [PERSON_NAME] Regular size Dog Full Grooming (35 lbs or less) 1:30pm - …" at bounding box center [690, 289] width 102 height 37
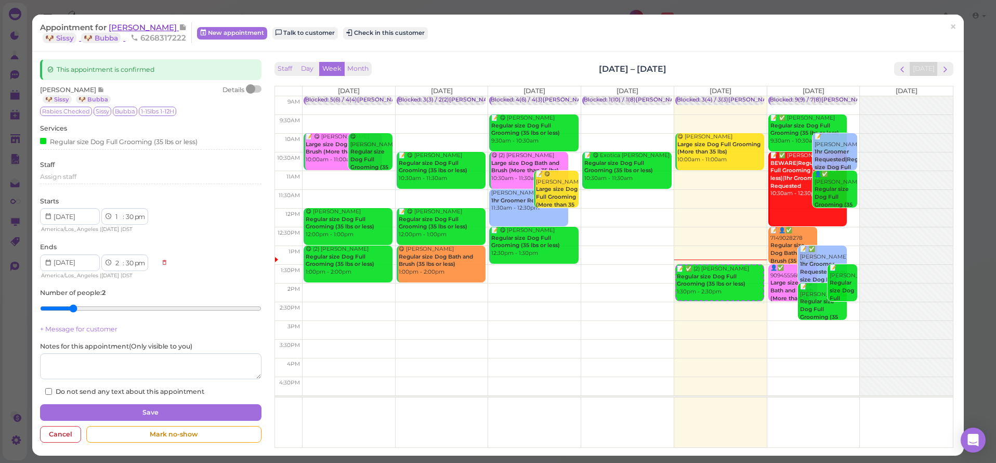
click at [124, 28] on span "[PERSON_NAME]" at bounding box center [144, 27] width 70 height 10
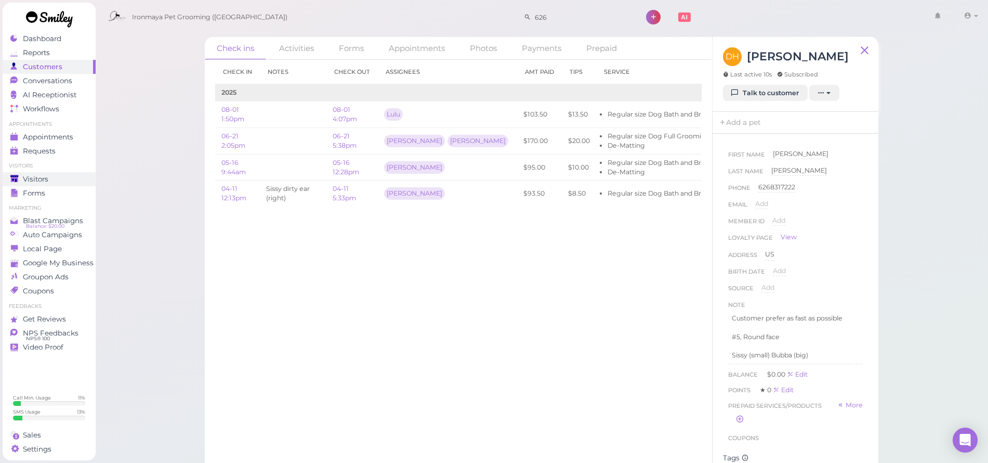
click at [63, 180] on div "Visitors" at bounding box center [47, 179] width 75 height 9
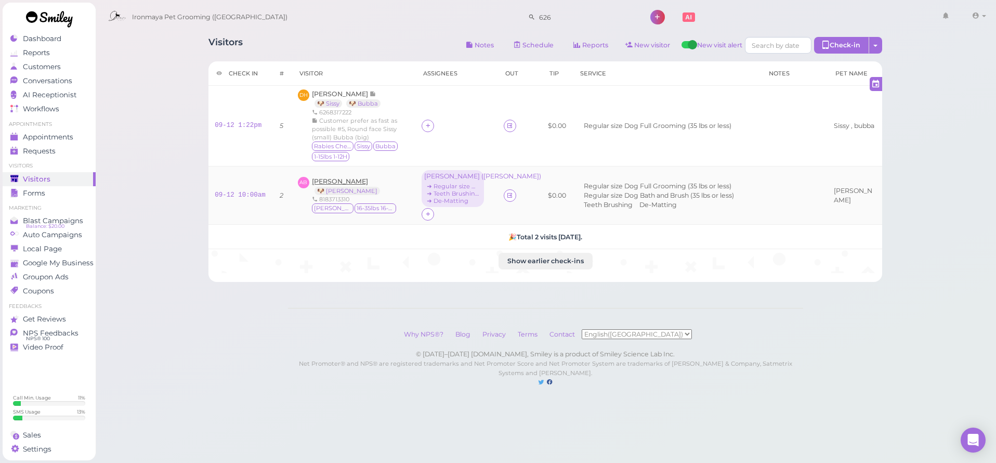
click at [339, 182] on span "[PERSON_NAME]" at bounding box center [340, 181] width 56 height 8
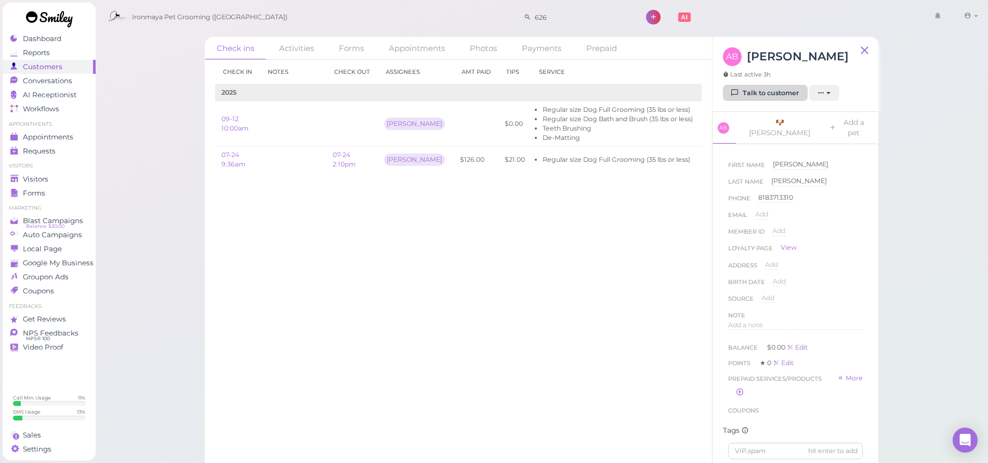
click at [786, 96] on link "Talk to customer" at bounding box center [765, 93] width 85 height 17
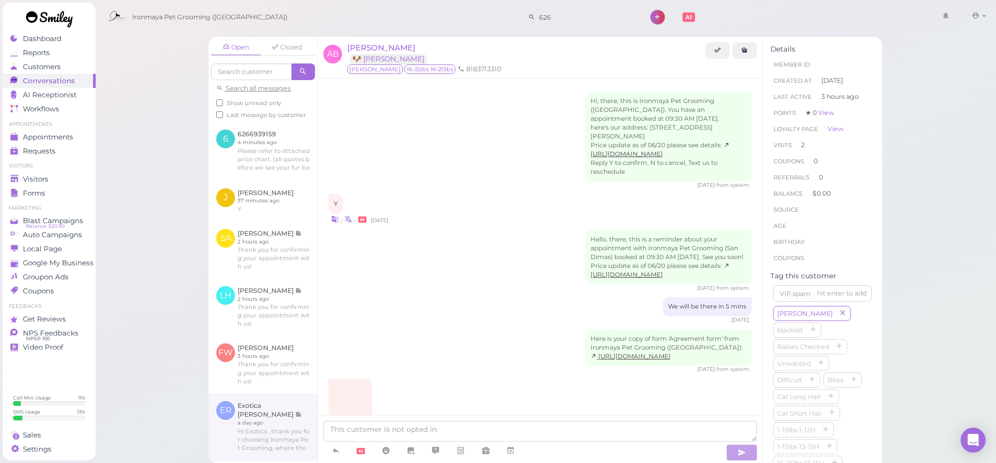
scroll to position [469, 0]
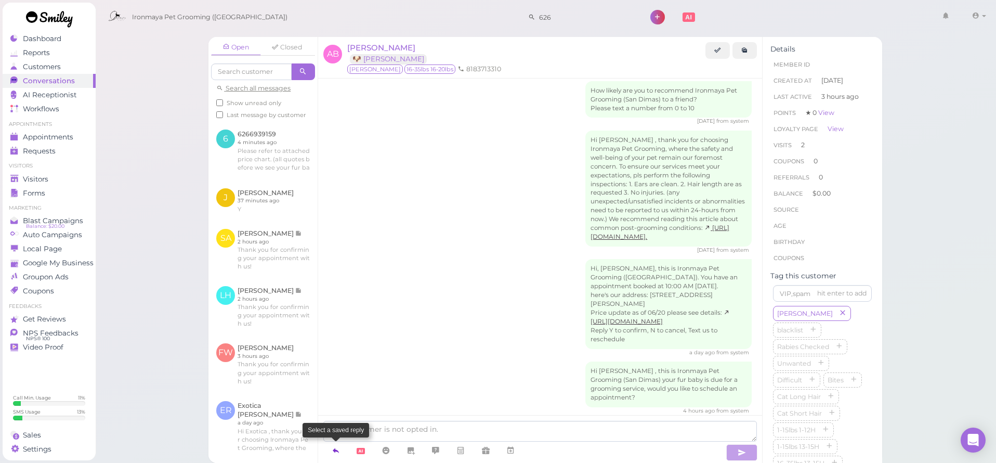
drag, startPoint x: 337, startPoint y: 454, endPoint x: 337, endPoint y: 443, distance: 10.9
click at [337, 454] on icon at bounding box center [336, 450] width 8 height 10
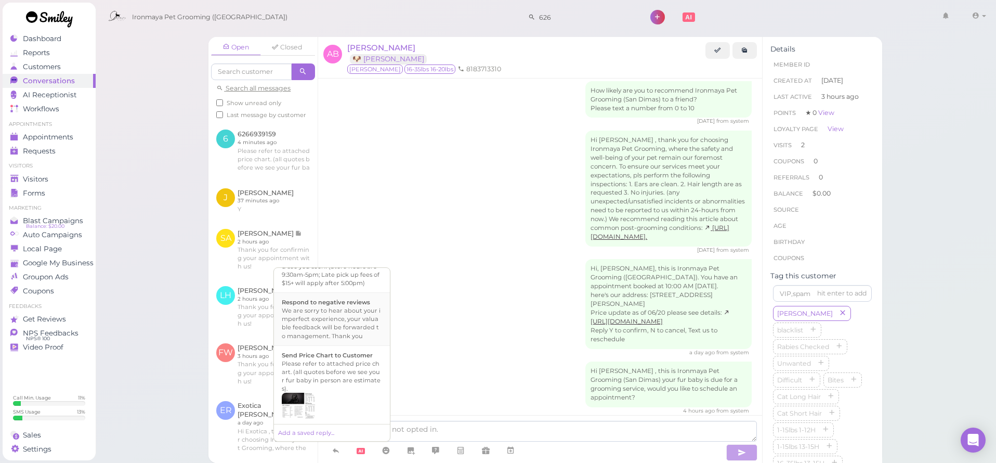
scroll to position [388, 0]
click at [339, 283] on div "Hi {{first_name}}, this is Ironmaya Pet Grooming. Your fur baby is/are ready fo…" at bounding box center [332, 262] width 100 height 50
type textarea "Hi {{first_name}}, this is Ironmaya Pet Grooming. Your fur baby is/are ready fo…"
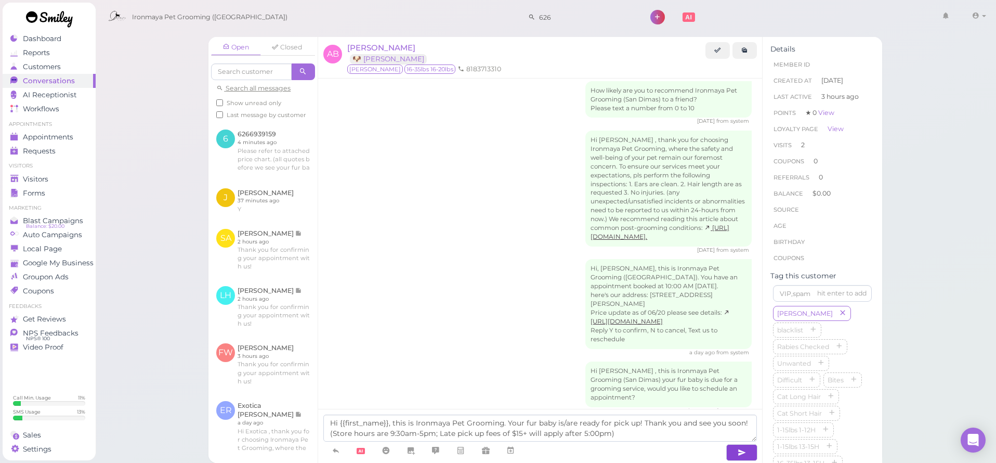
click at [741, 455] on icon "button" at bounding box center [742, 452] width 8 height 10
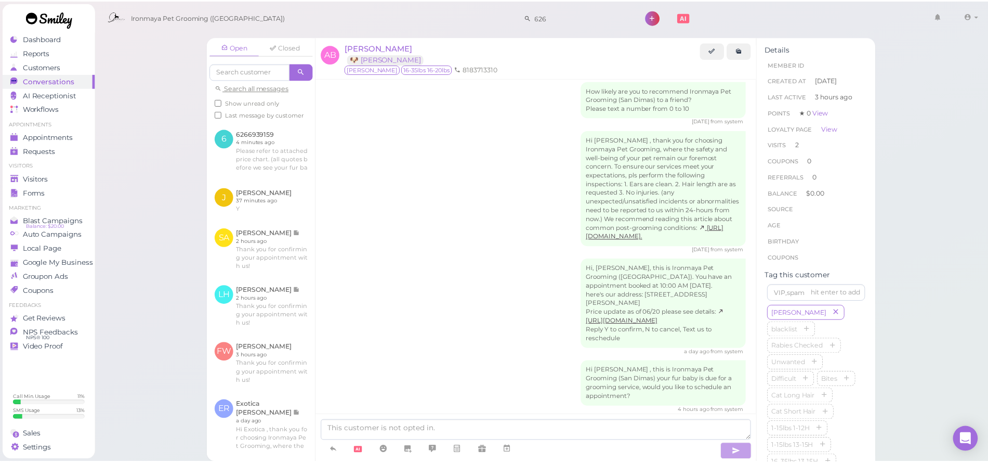
scroll to position [518, 0]
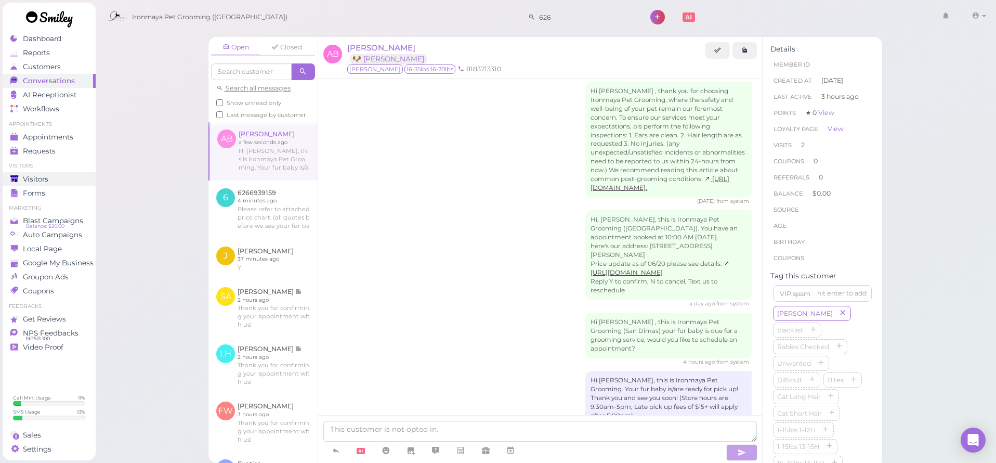
click at [34, 175] on span "Visitors" at bounding box center [35, 179] width 25 height 9
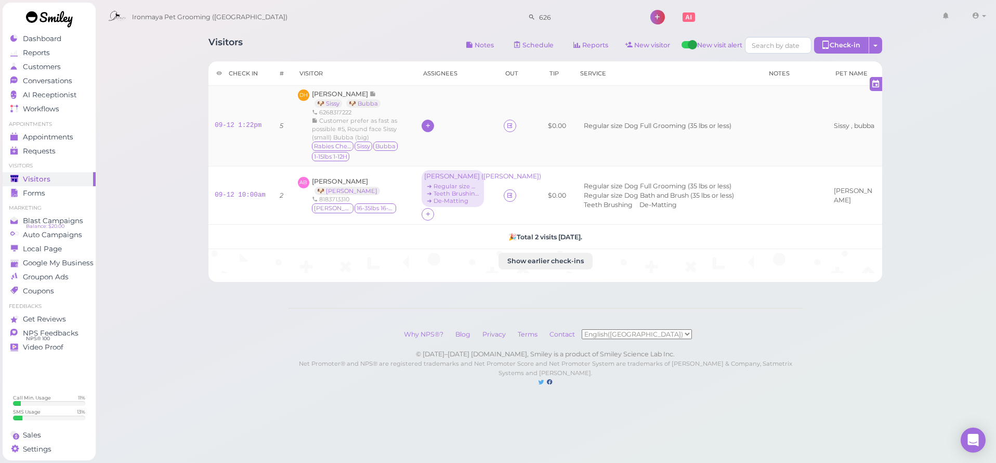
click at [425, 126] on icon at bounding box center [428, 126] width 7 height 8
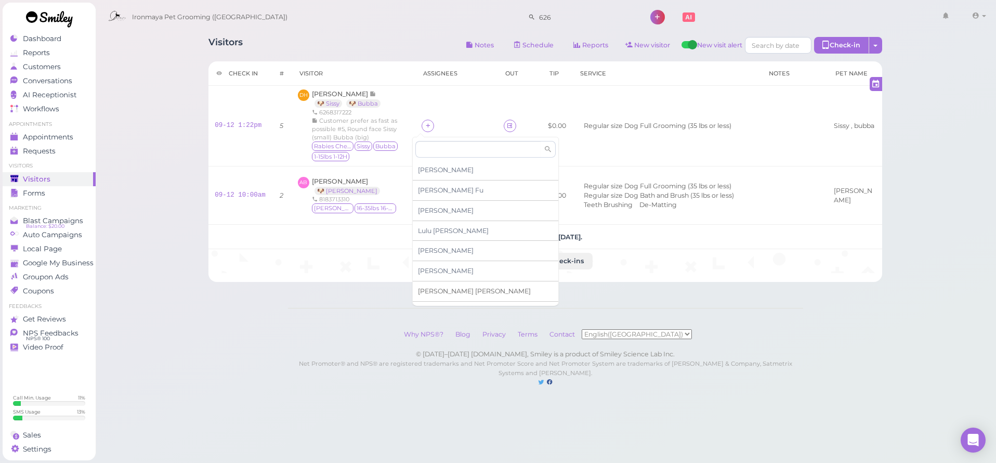
click at [435, 290] on span "[PERSON_NAME]" at bounding box center [474, 291] width 113 height 8
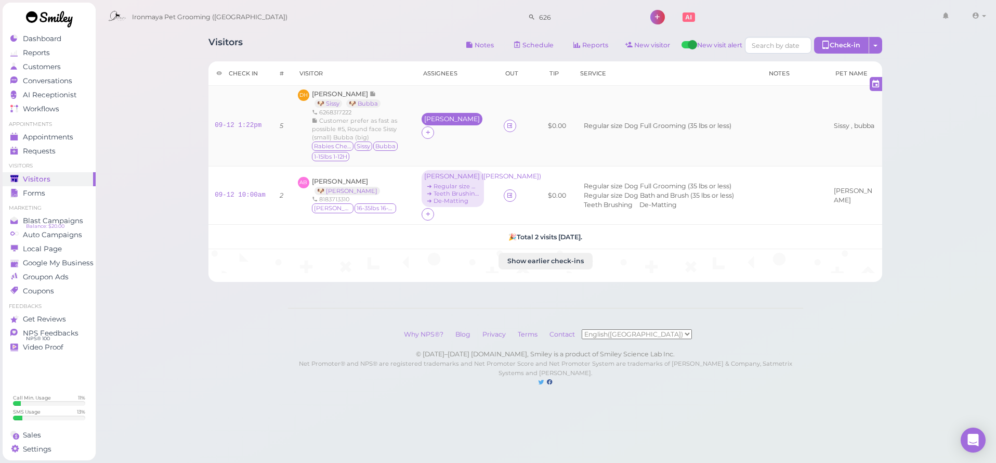
click at [424, 123] on div "[PERSON_NAME]" at bounding box center [452, 118] width 56 height 7
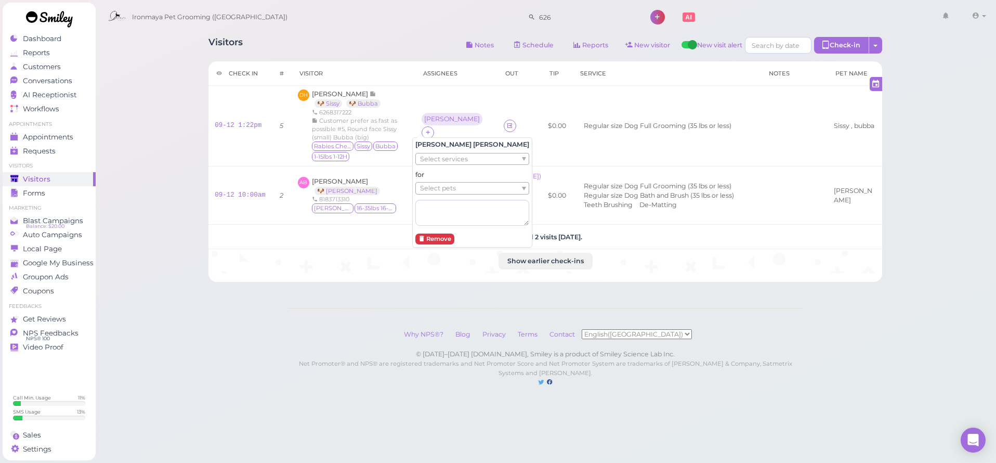
click at [438, 154] on span "Select services" at bounding box center [444, 158] width 48 height 11
click at [449, 185] on span "Select pets" at bounding box center [438, 188] width 36 height 11
click at [448, 195] on div "for Sissy × 🐶 Sissy" at bounding box center [499, 198] width 169 height 57
click at [449, 194] on div "× 🐶 Sissy" at bounding box center [499, 189] width 169 height 14
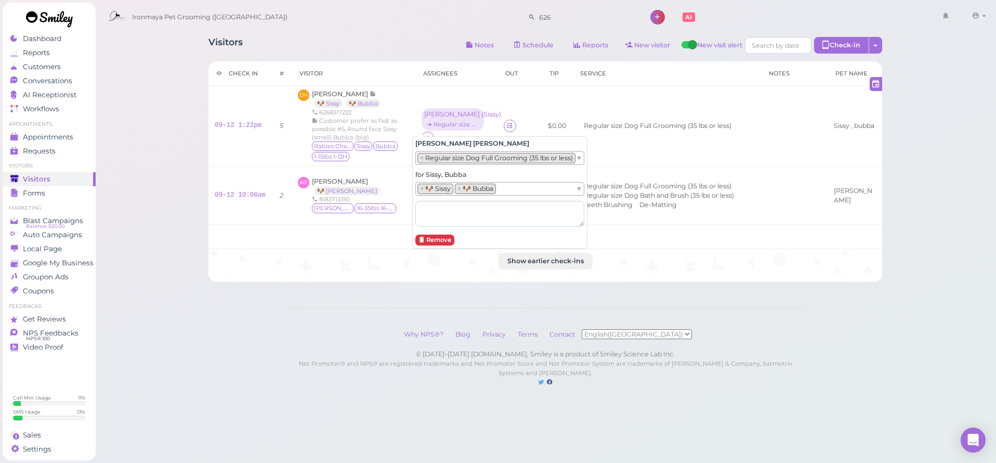
click at [131, 184] on div "Visitors Notes Schedule Reports New visitor New visit alert Check-in Customer c…" at bounding box center [546, 203] width 902 height 407
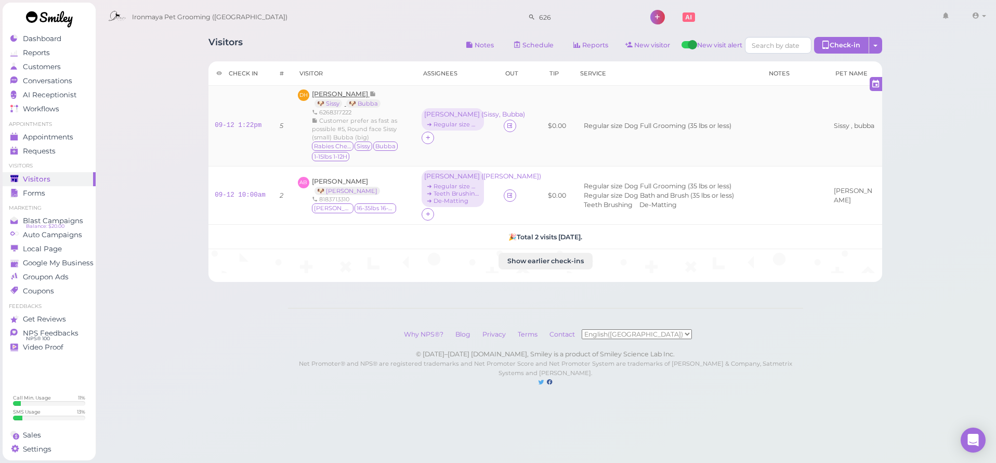
click at [324, 95] on span "[PERSON_NAME]" at bounding box center [341, 94] width 58 height 8
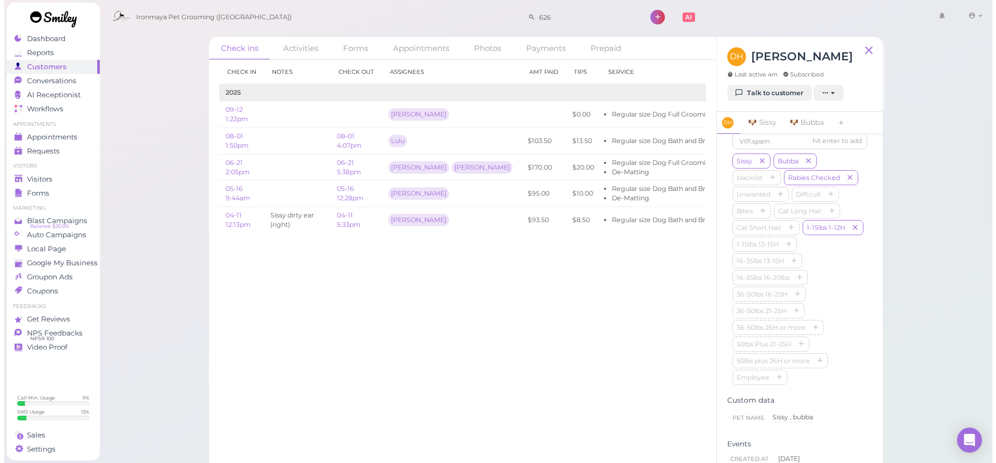
scroll to position [421, 0]
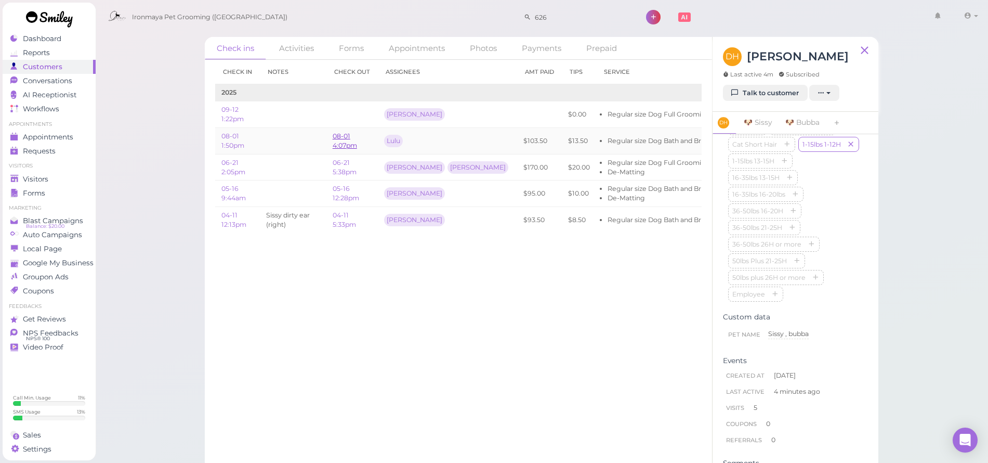
click at [341, 137] on link "08-01 4:07pm" at bounding box center [345, 140] width 24 height 17
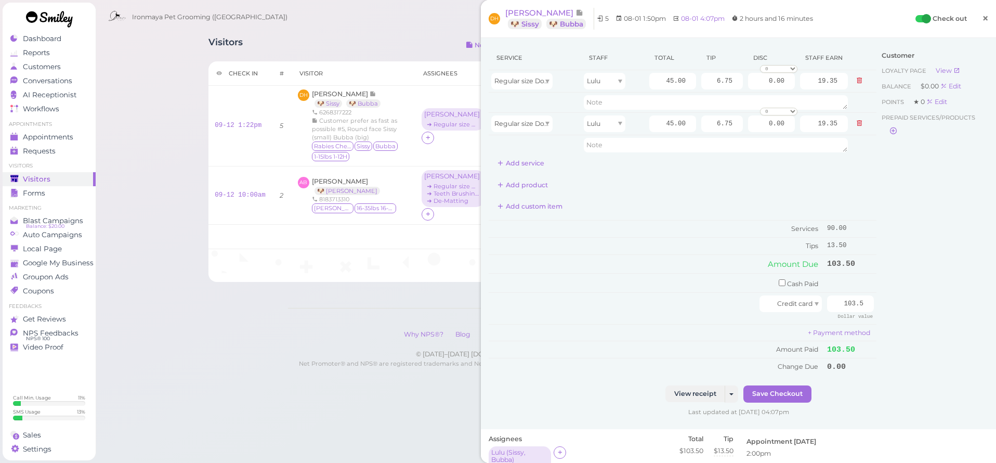
click at [982, 20] on span "×" at bounding box center [985, 18] width 7 height 15
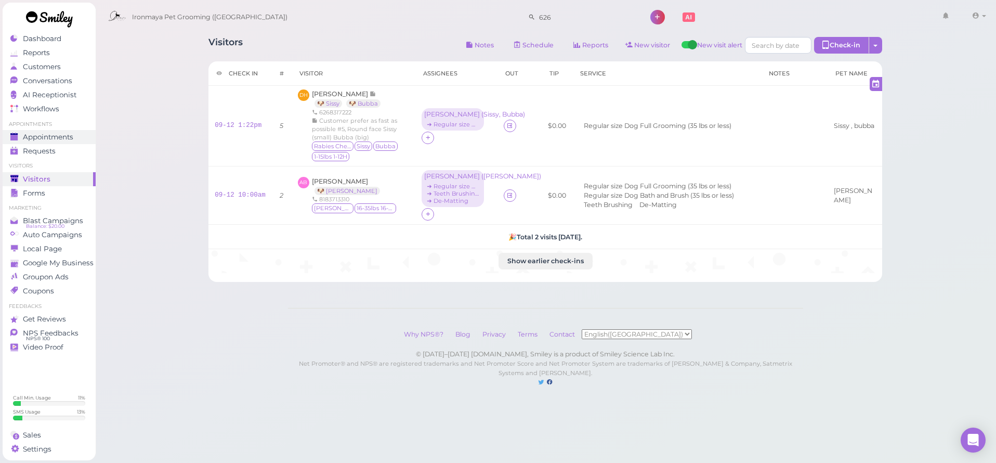
click at [56, 134] on span "Appointments" at bounding box center [48, 137] width 50 height 9
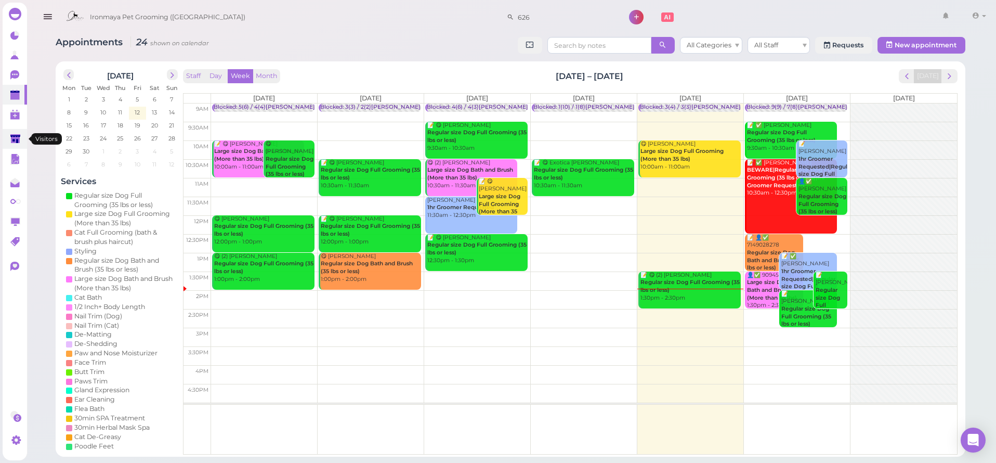
click at [12, 145] on link at bounding box center [15, 139] width 24 height 20
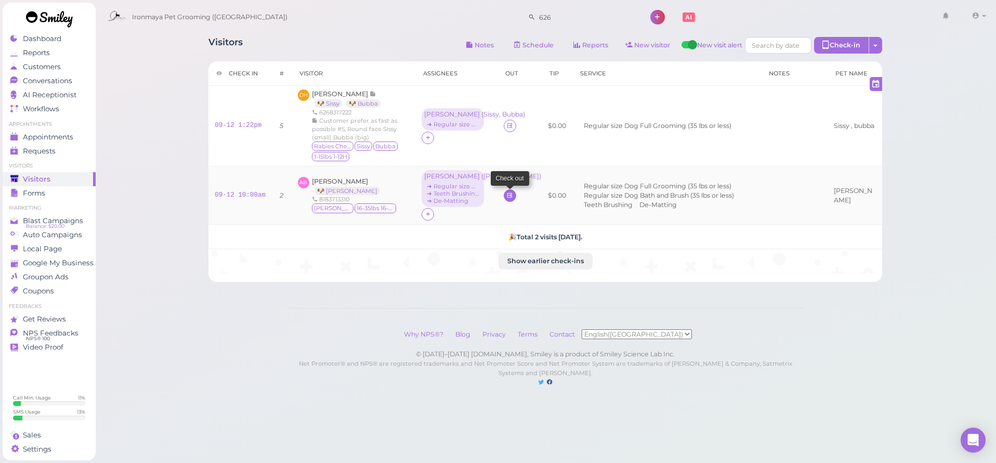
click at [506, 192] on icon at bounding box center [509, 195] width 7 height 8
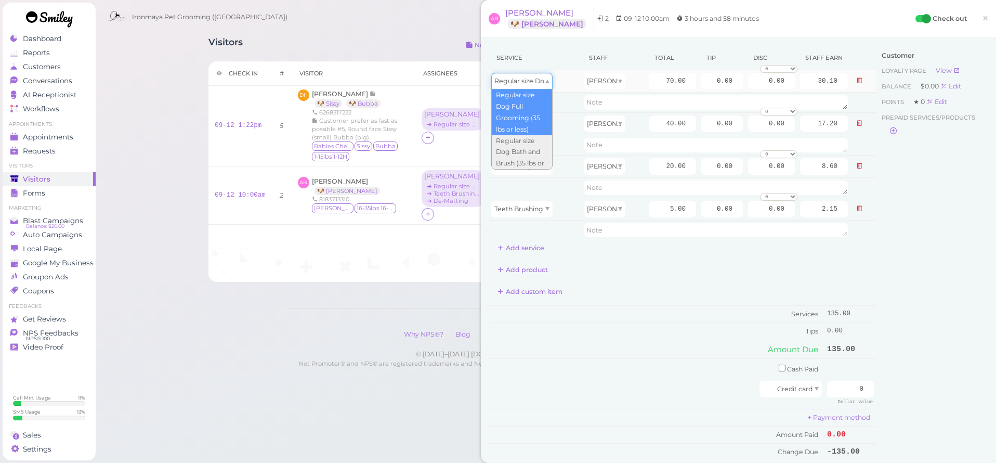
click at [535, 82] on span "Regular size Dog Full Grooming (35 lbs or less)" at bounding box center [568, 81] width 148 height 8
click at [574, 84] on div "Regular size Dog Full Grooming (35 lbs or less)" at bounding box center [534, 81] width 87 height 17
click at [856, 124] on icon at bounding box center [859, 123] width 6 height 7
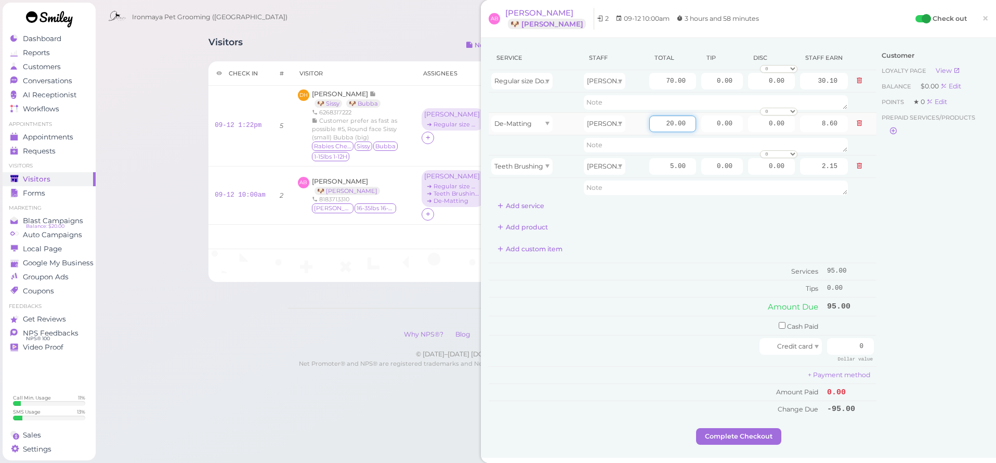
click at [649, 124] on input "20.00" at bounding box center [672, 123] width 47 height 17
type input "35"
type input "15.05"
click at [954, 196] on div "Customer Loyalty page View Balance $0.00 Edit Points ★ 0 Edit Prepaid services/…" at bounding box center [933, 237] width 112 height 382
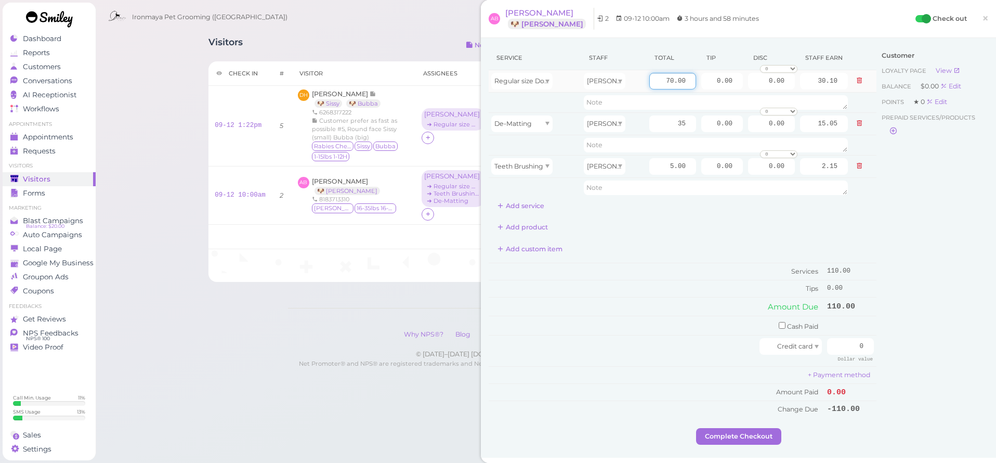
click at [651, 80] on input "70.00" at bounding box center [672, 81] width 47 height 17
type input "105"
type input "45.15"
click at [843, 219] on div "Add product" at bounding box center [683, 227] width 388 height 17
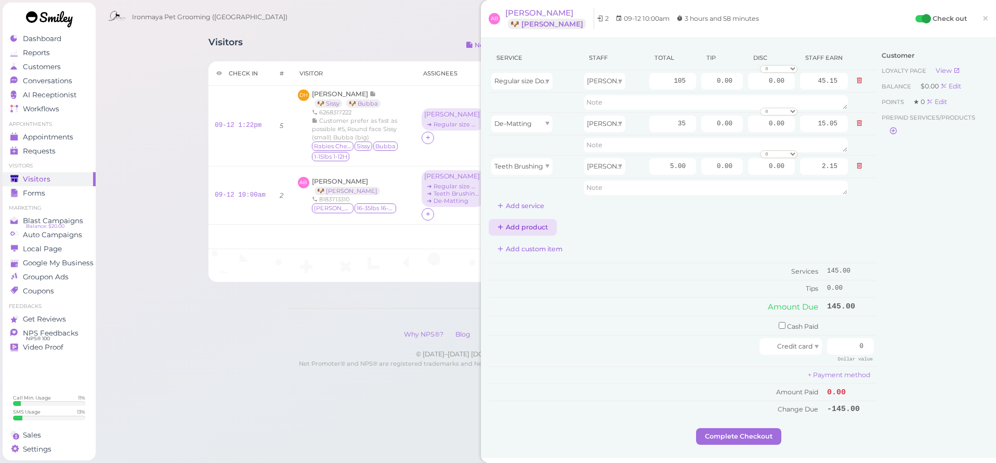
click at [512, 225] on button "Add product" at bounding box center [523, 227] width 68 height 17
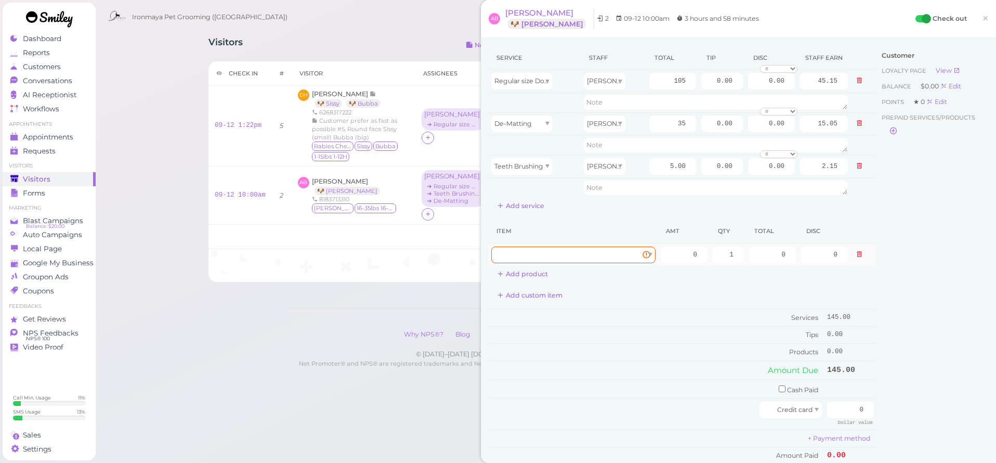
click at [588, 255] on div at bounding box center [573, 254] width 164 height 17
click at [572, 231] on th "Item" at bounding box center [574, 231] width 170 height 24
click at [856, 254] on icon at bounding box center [859, 254] width 6 height 7
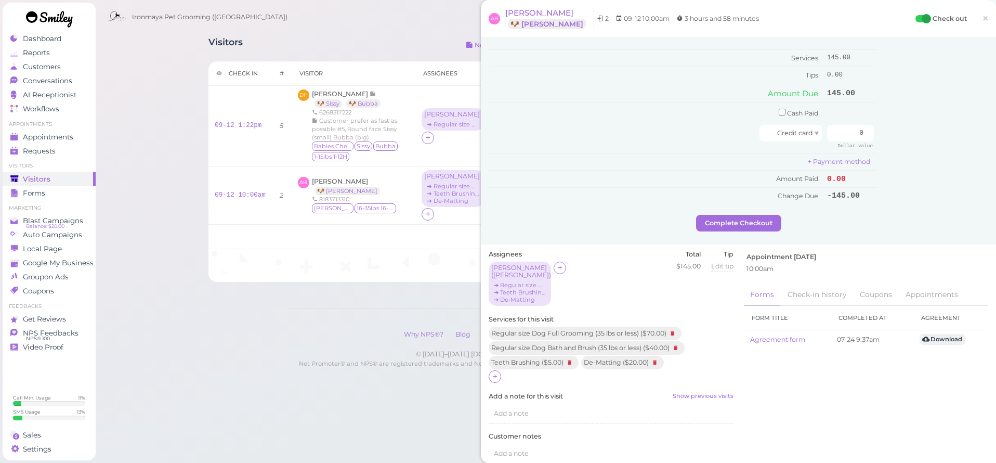
scroll to position [448, 0]
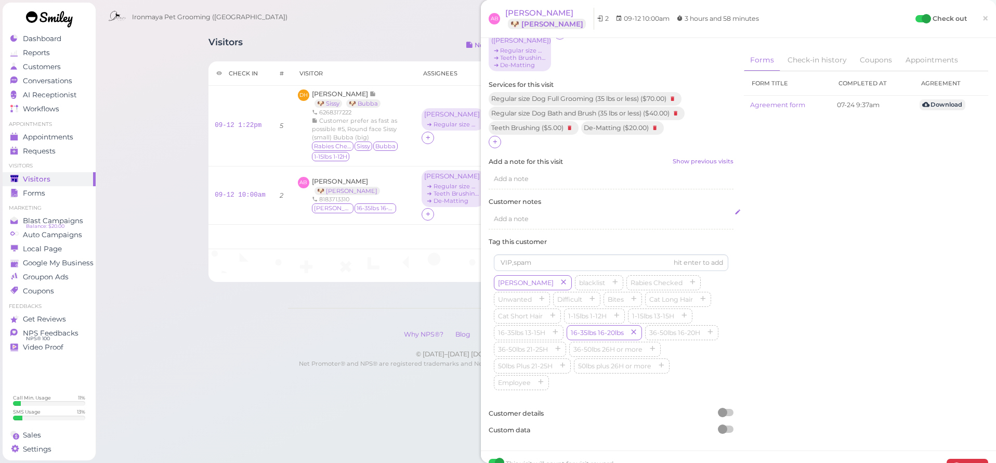
click at [542, 209] on div "Add a note" at bounding box center [611, 219] width 245 height 20
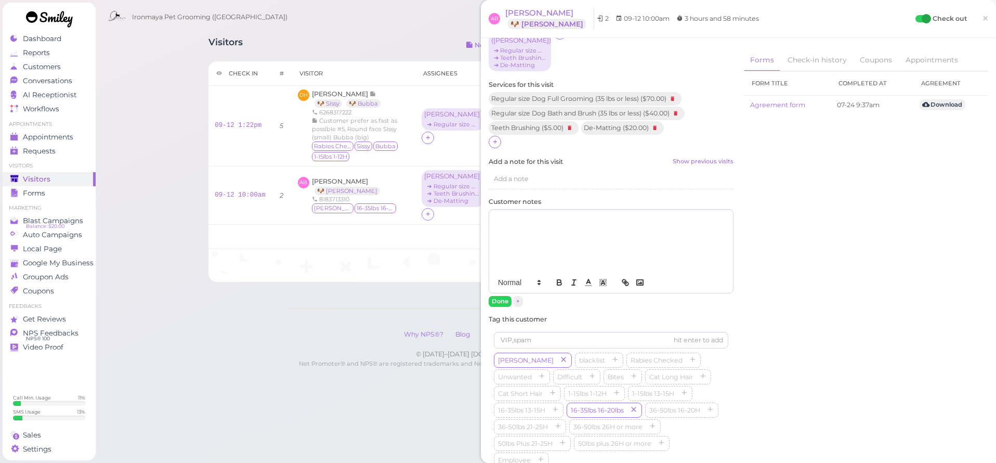
click at [541, 210] on div at bounding box center [611, 241] width 244 height 62
click at [493, 296] on button "Done" at bounding box center [500, 301] width 23 height 11
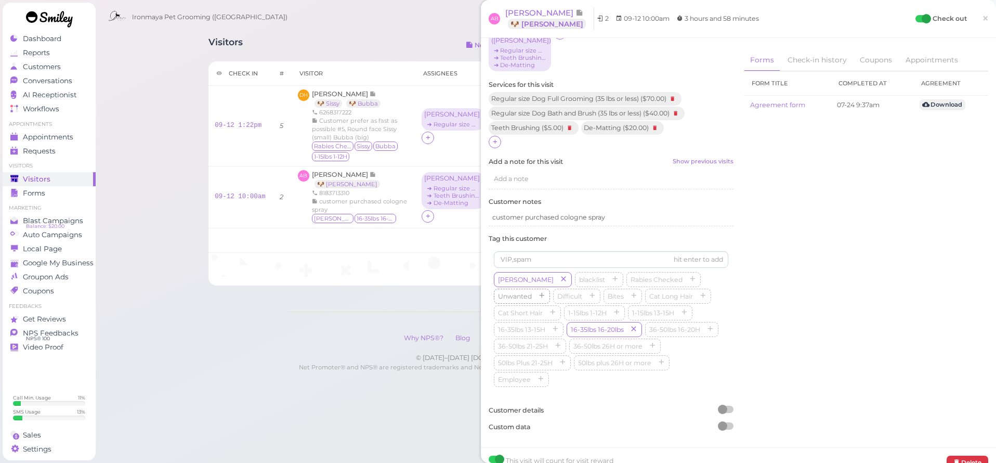
scroll to position [445, 0]
click at [629, 216] on p "customer purchased cologne spray" at bounding box center [611, 220] width 238 height 9
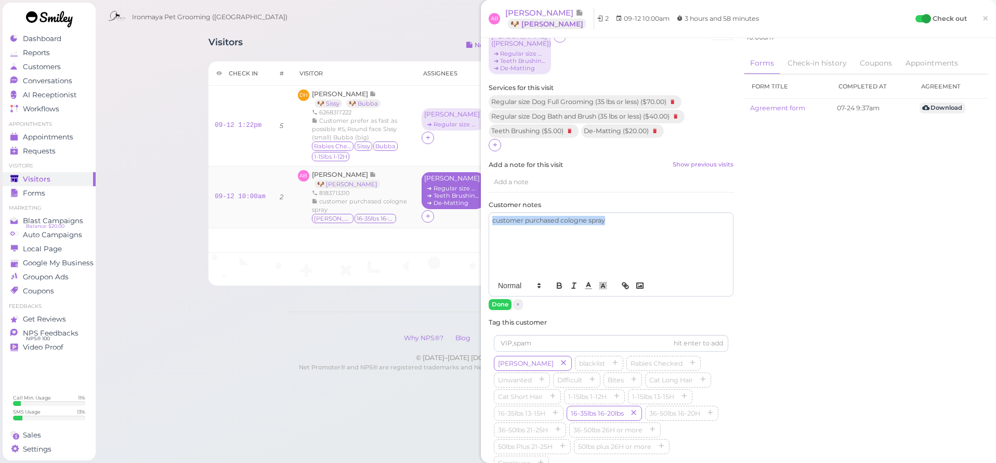
drag, startPoint x: 621, startPoint y: 211, endPoint x: 421, endPoint y: 201, distance: 200.4
click at [421, 201] on div "Visitors Notes Schedule Reports New visitor New visit alert Check-in Customer c…" at bounding box center [546, 157] width 700 height 256
copy p "customer purchased cologne spray"
drag, startPoint x: 505, startPoint y: 288, endPoint x: 499, endPoint y: 282, distance: 7.7
click at [505, 299] on button "Done" at bounding box center [500, 304] width 23 height 11
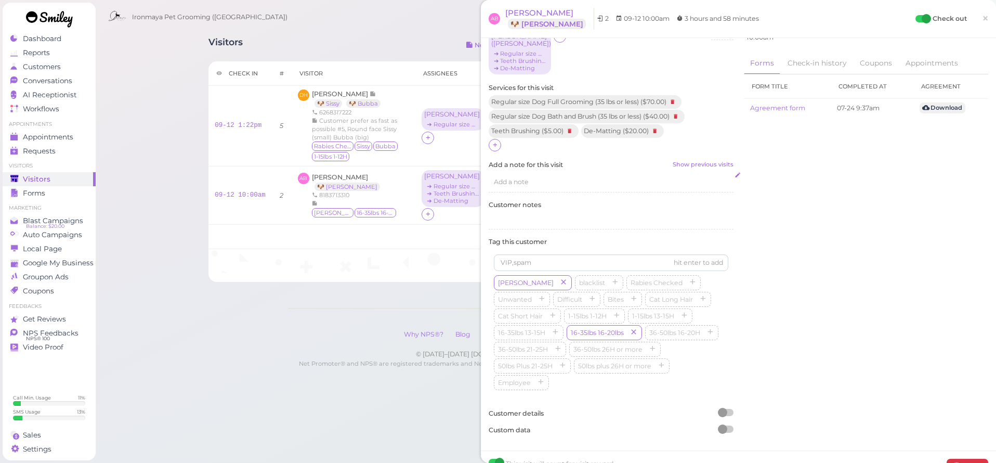
click at [508, 178] on span "Add a note" at bounding box center [511, 182] width 35 height 8
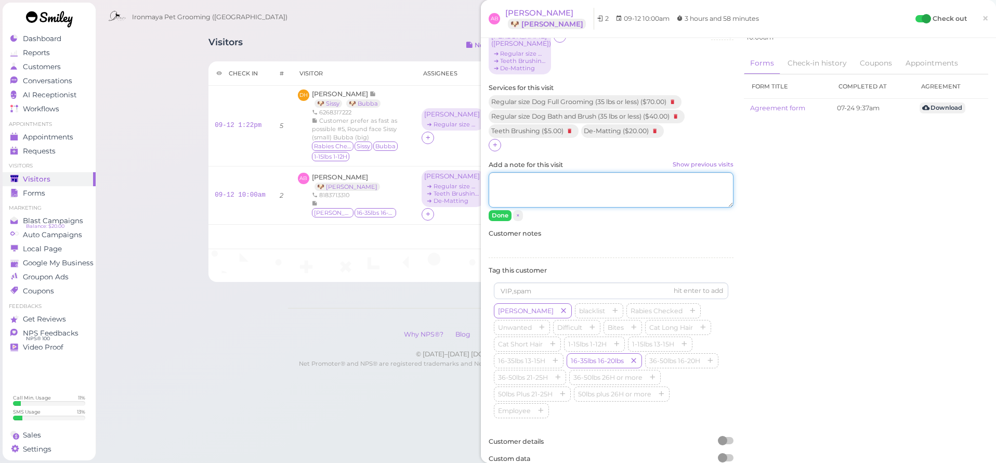
click at [511, 172] on textarea "Add a note for this visit Show previous visits" at bounding box center [611, 189] width 245 height 35
paste textarea "customer purchased cologne spray"
type textarea "customer purchased cologne spray"
click at [500, 210] on button "Done" at bounding box center [500, 215] width 23 height 11
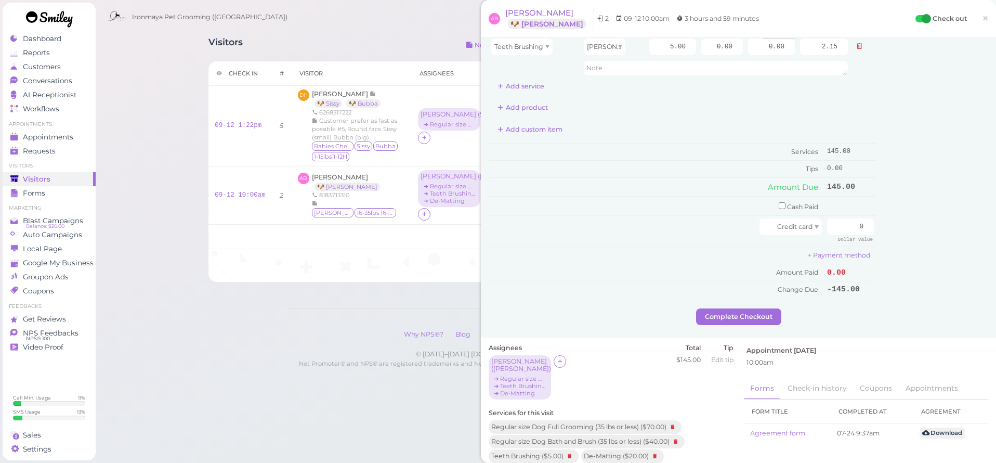
scroll to position [0, 0]
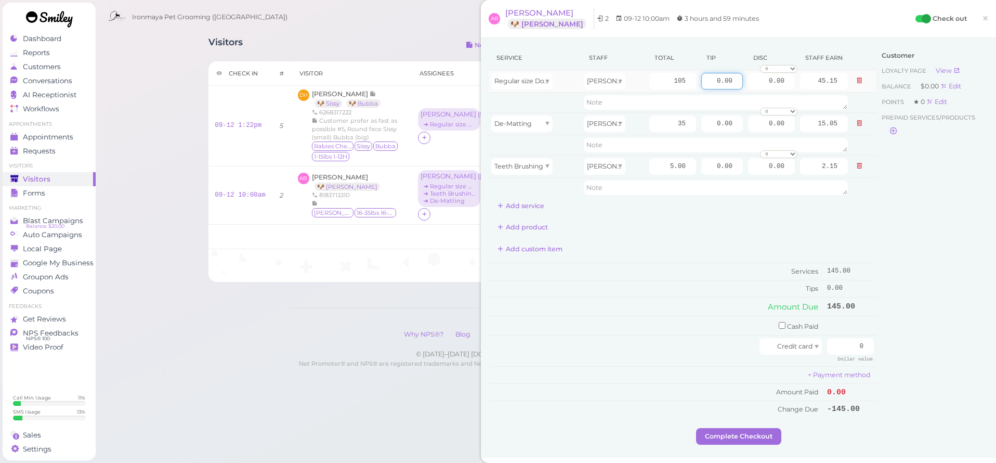
click at [707, 79] on input "0.00" at bounding box center [722, 81] width 42 height 17
type input "30"
drag, startPoint x: 935, startPoint y: 287, endPoint x: 842, endPoint y: 313, distance: 96.6
click at [934, 288] on div "Customer Loyalty page View Balance $0.00 Edit Points ★ 0 Edit Prepaid services/…" at bounding box center [933, 237] width 112 height 382
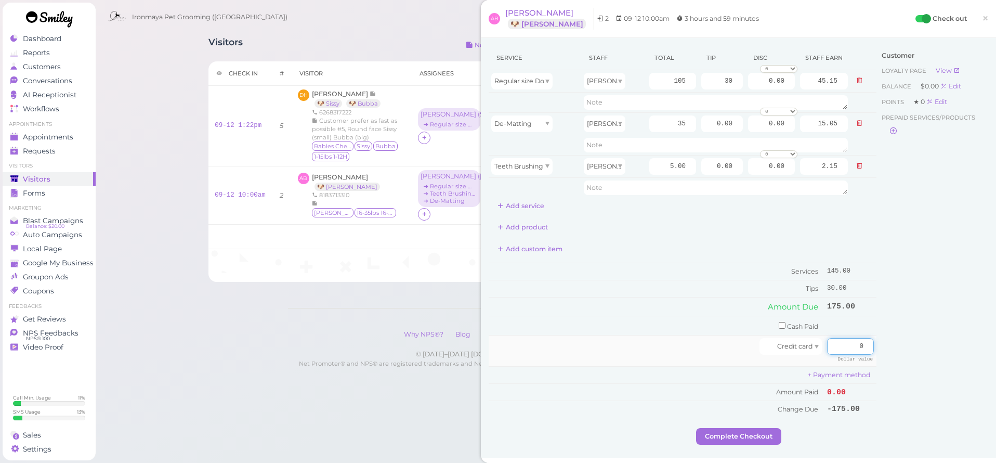
click at [827, 339] on input "0" at bounding box center [850, 346] width 47 height 17
type input "145"
click at [877, 367] on div "Customer Loyalty page View Balance $0.00 Edit Points ★ 0 Edit Prepaid services/…" at bounding box center [933, 237] width 112 height 382
click at [779, 323] on input "checkbox" at bounding box center [782, 325] width 7 height 7
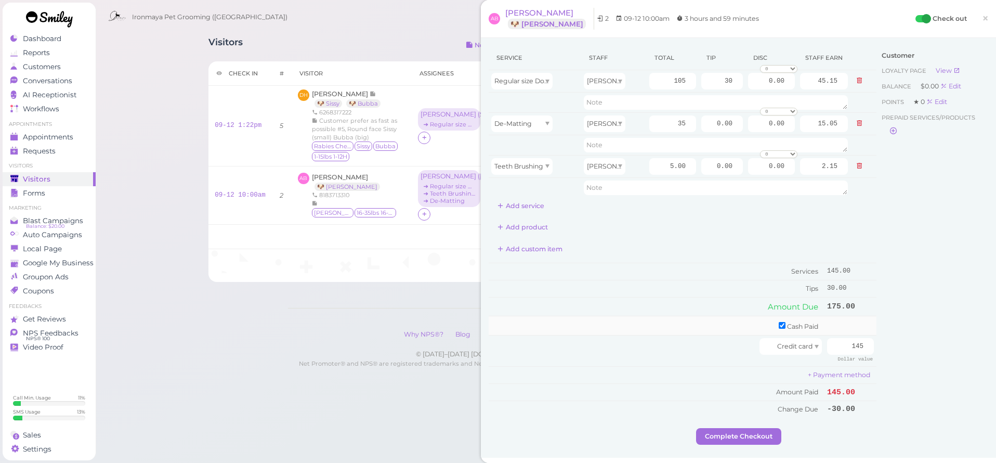
checkbox input "true"
click at [830, 322] on input "0" at bounding box center [850, 327] width 47 height 17
type input "30"
click at [877, 344] on div "Customer Loyalty page View Balance $0.00 Edit Points ★ 0 Edit Prepaid services/…" at bounding box center [933, 238] width 112 height 385
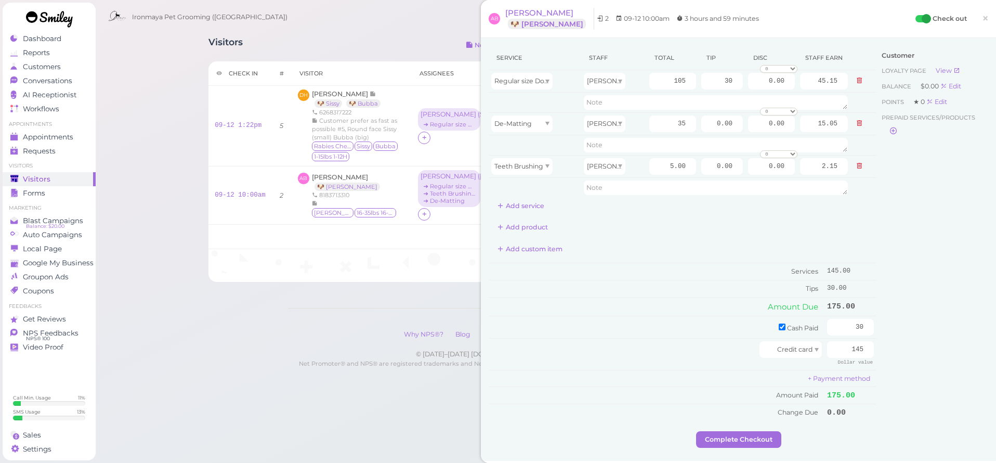
drag, startPoint x: 764, startPoint y: 432, endPoint x: 762, endPoint y: 426, distance: 5.6
click at [763, 431] on button "Complete Checkout" at bounding box center [738, 439] width 85 height 17
